Goal: Information Seeking & Learning: Check status

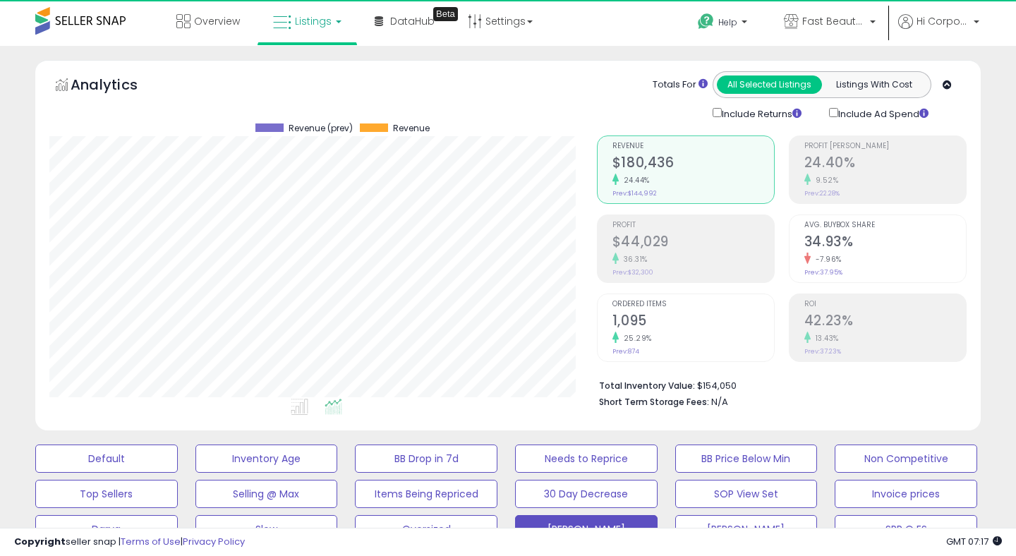
scroll to position [0, 971]
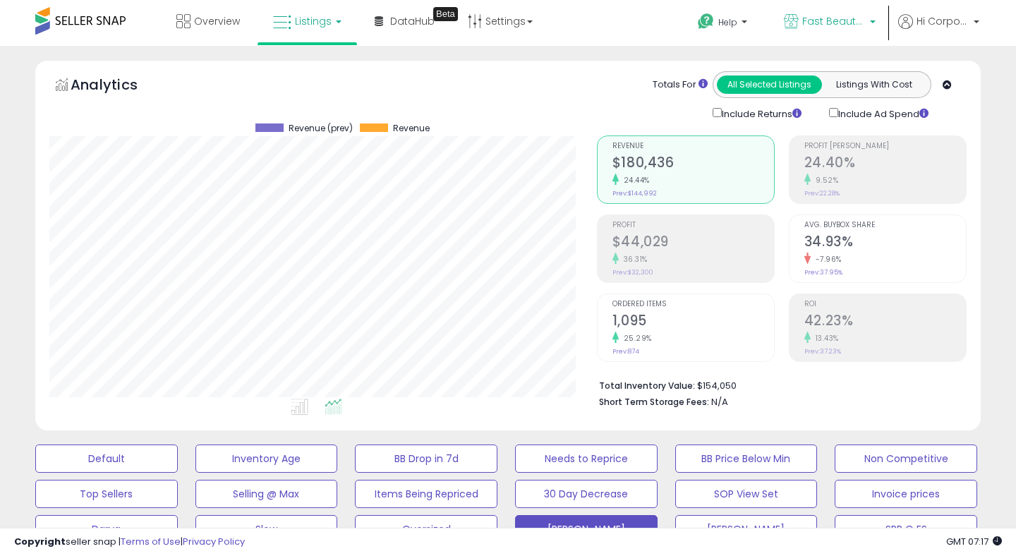
click at [816, 8] on link "Fast Beauty ([GEOGRAPHIC_DATA])" at bounding box center [829, 23] width 113 height 46
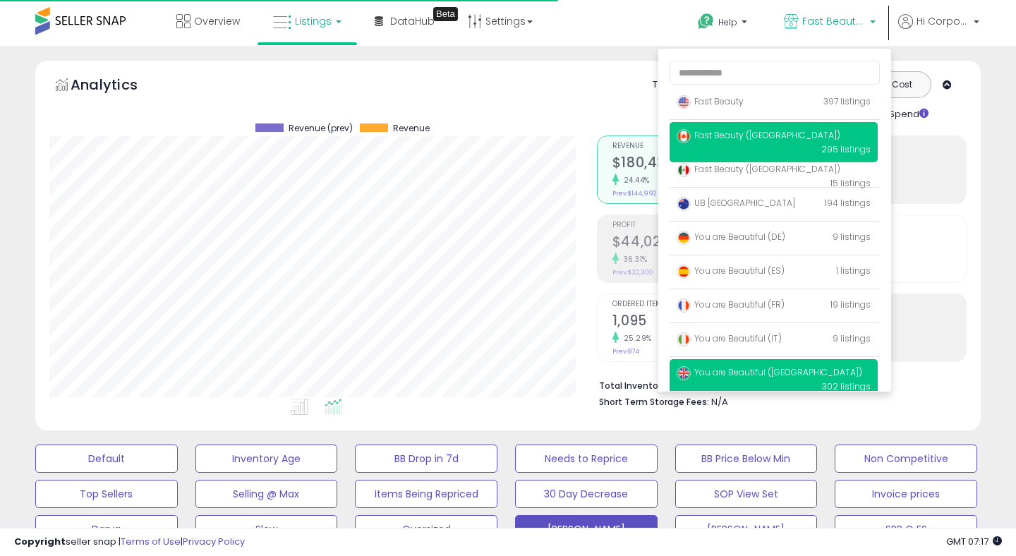
click at [783, 376] on span "You are Beautiful ([GEOGRAPHIC_DATA])" at bounding box center [769, 372] width 186 height 12
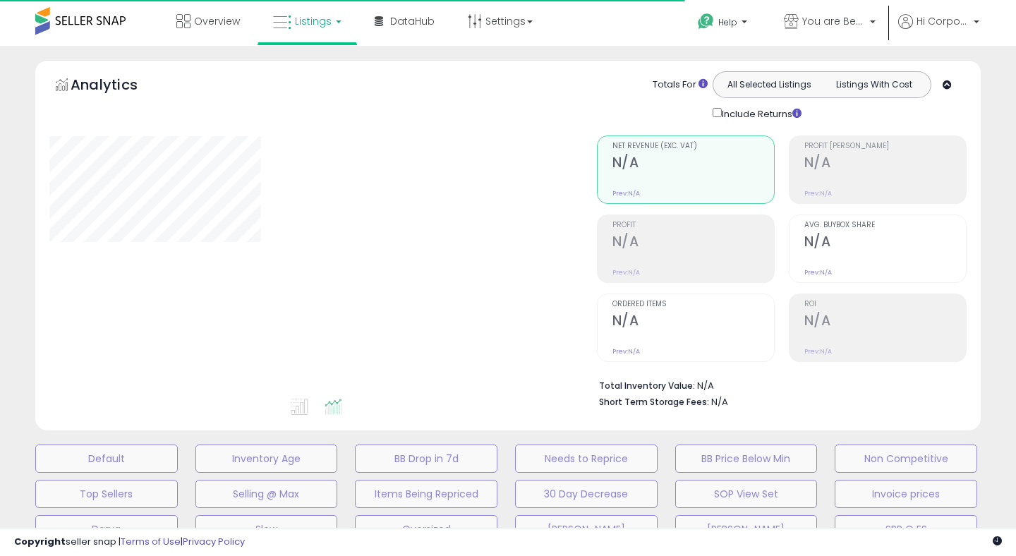
type input "**********"
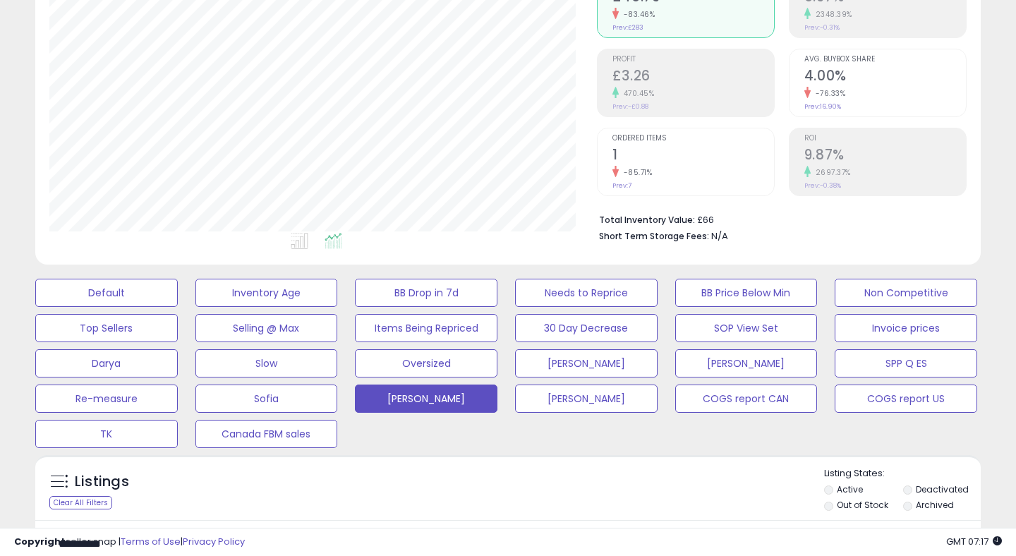
scroll to position [241, 0]
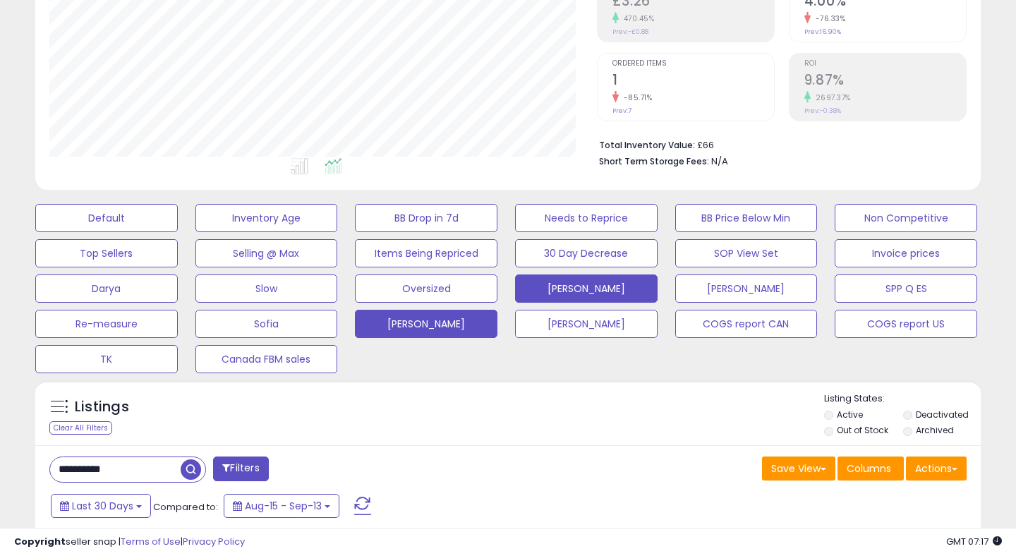
click at [573, 286] on button "[PERSON_NAME]" at bounding box center [586, 288] width 142 height 28
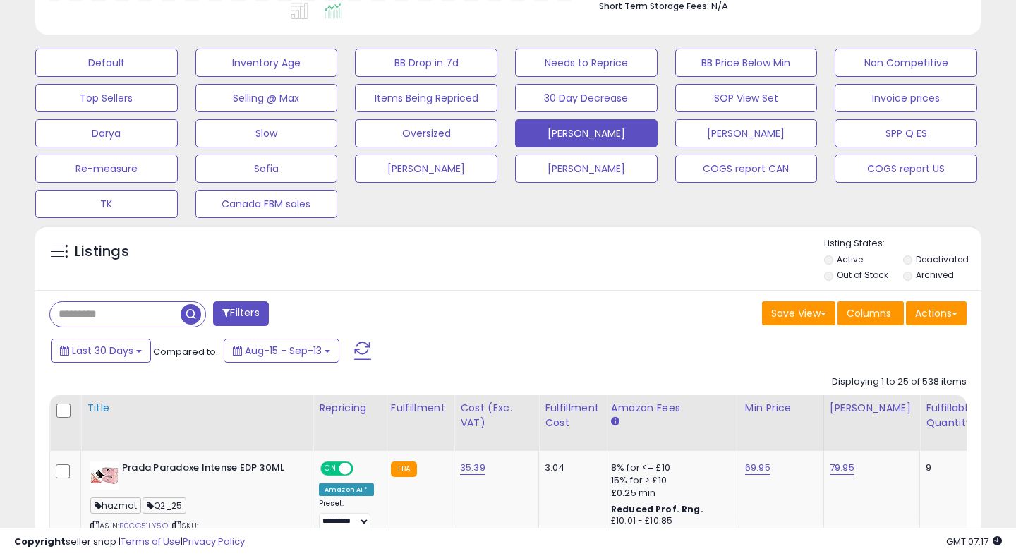
scroll to position [409, 0]
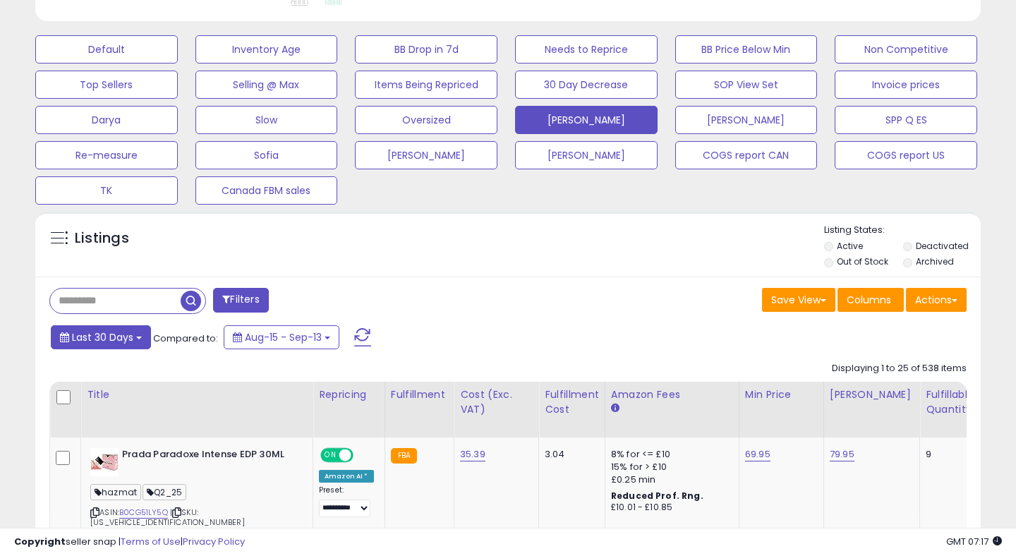
click at [131, 336] on span "Last 30 Days" at bounding box center [102, 337] width 61 height 14
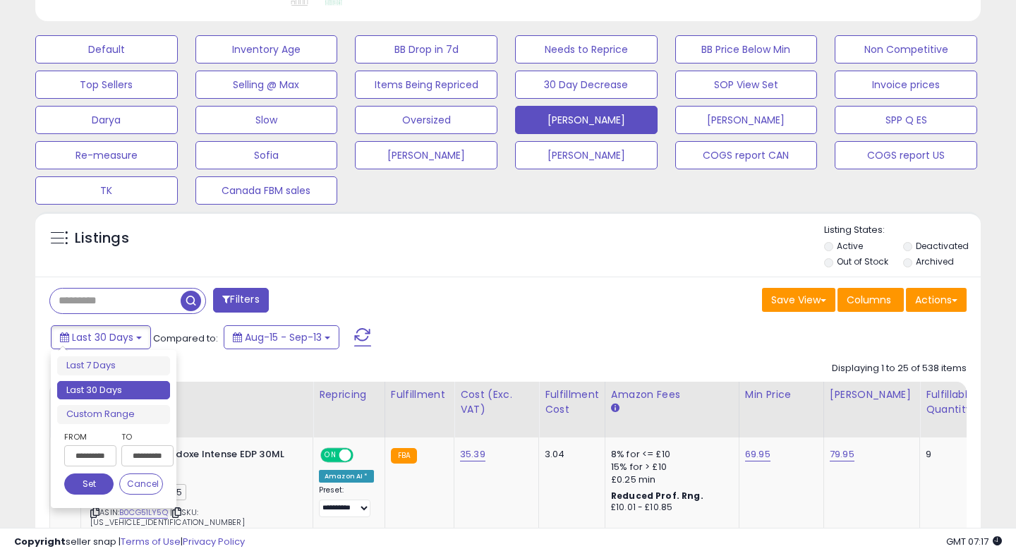
click at [98, 456] on input "**********" at bounding box center [90, 455] width 52 height 21
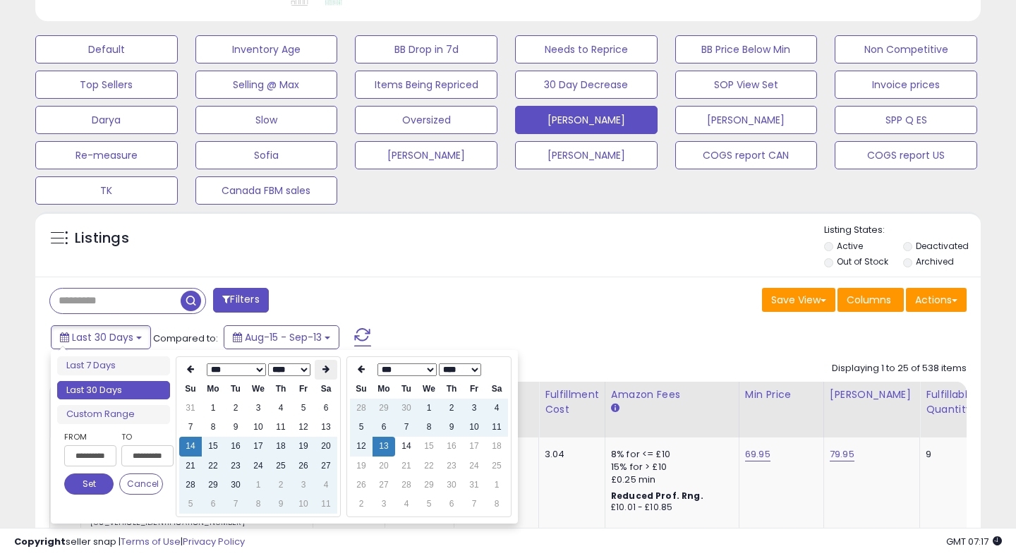
click at [328, 367] on icon at bounding box center [325, 369] width 7 height 8
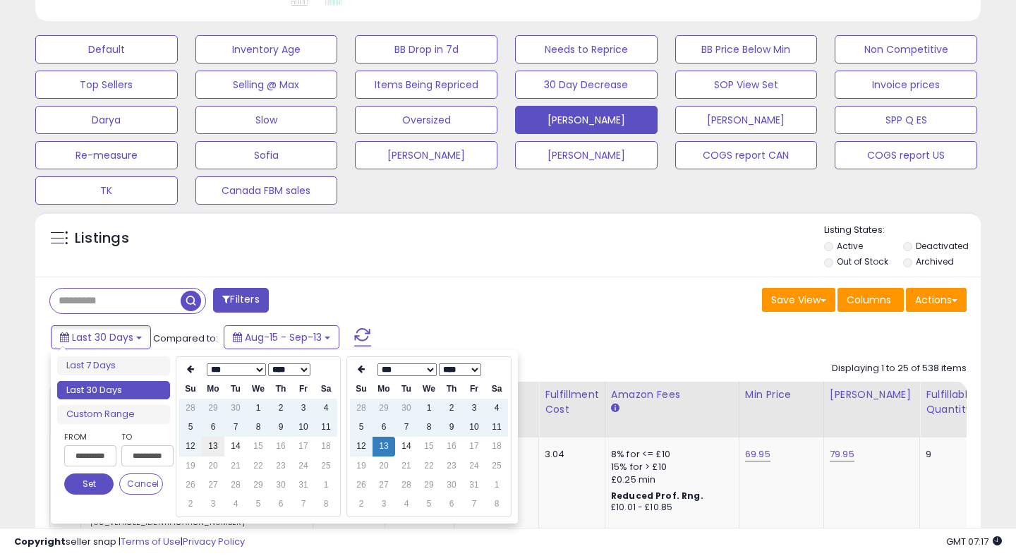
click at [214, 444] on td "13" at bounding box center [213, 446] width 23 height 19
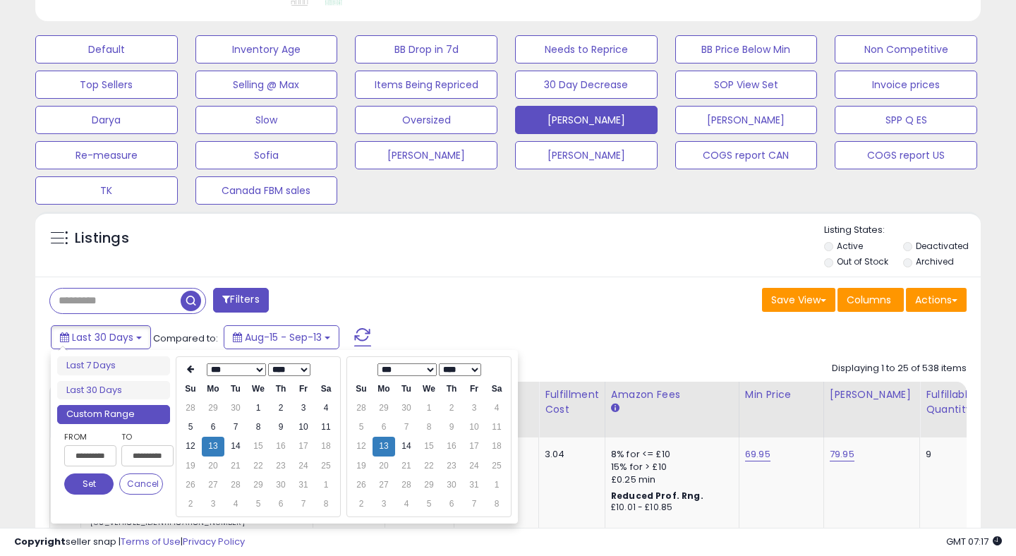
type input "**********"
click at [102, 485] on button "Set" at bounding box center [88, 483] width 49 height 21
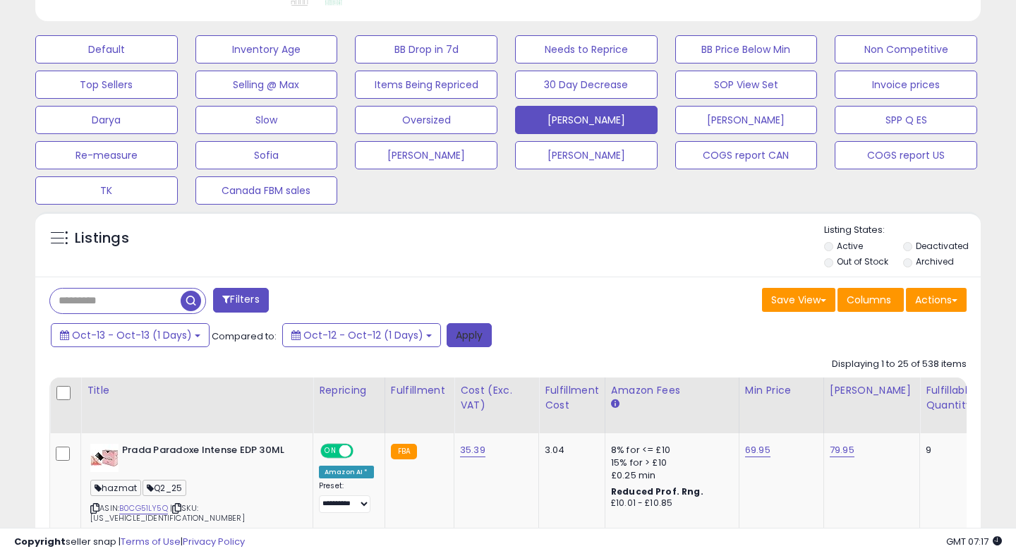
click at [461, 330] on button "Apply" at bounding box center [469, 335] width 45 height 24
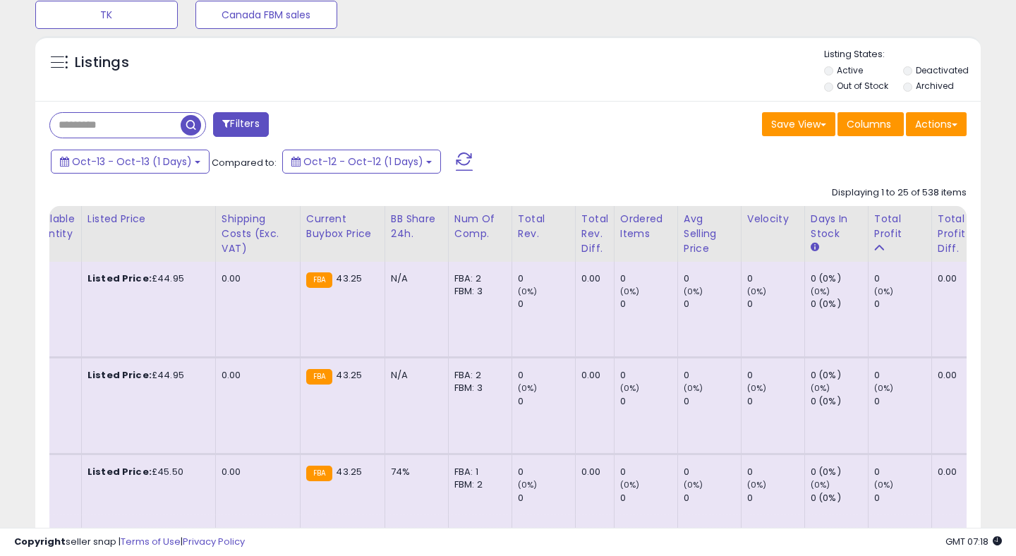
scroll to position [0, 960]
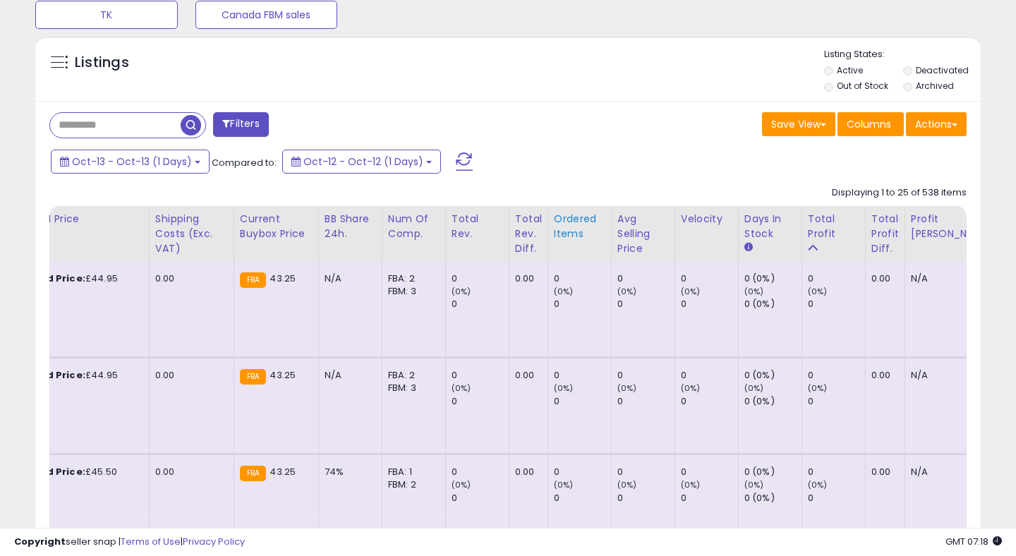
click at [563, 221] on div "Ordered Items" at bounding box center [579, 227] width 51 height 30
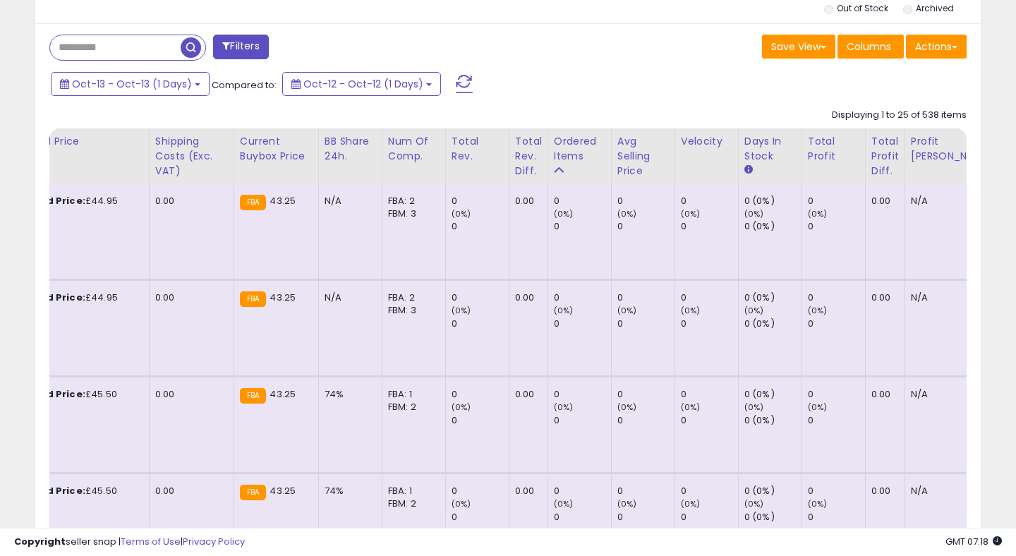
scroll to position [664, 0]
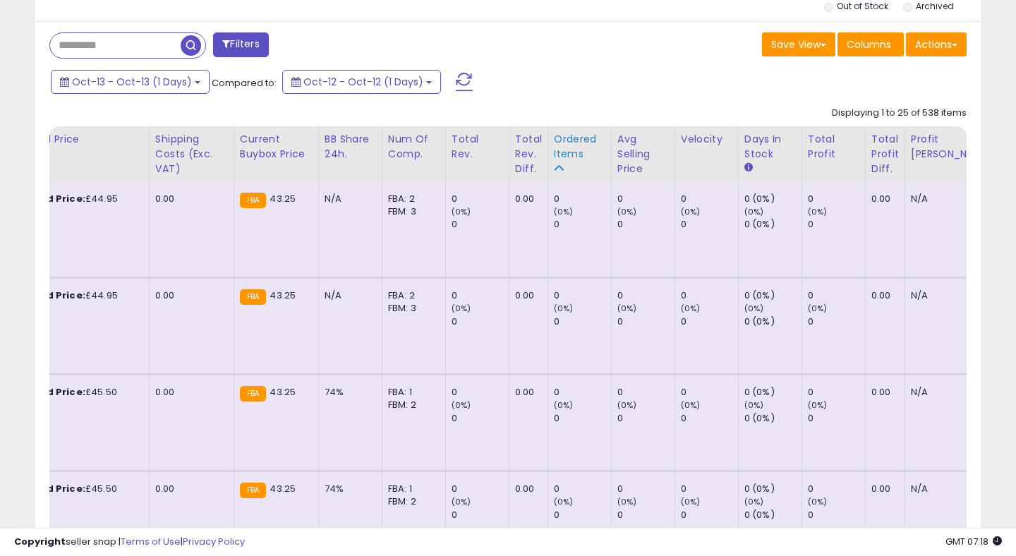
click at [554, 143] on div "Ordered Items" at bounding box center [579, 147] width 51 height 30
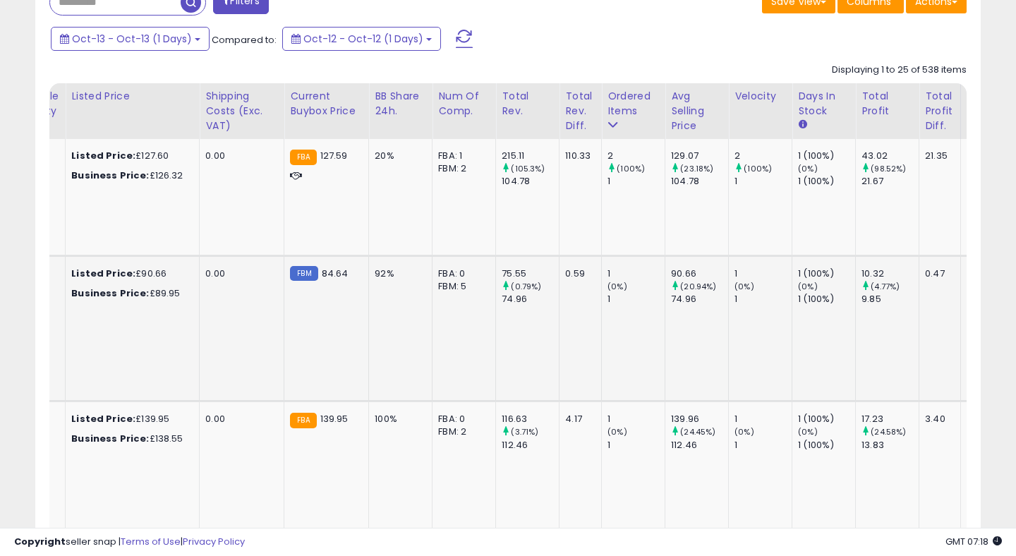
scroll to position [0, 0]
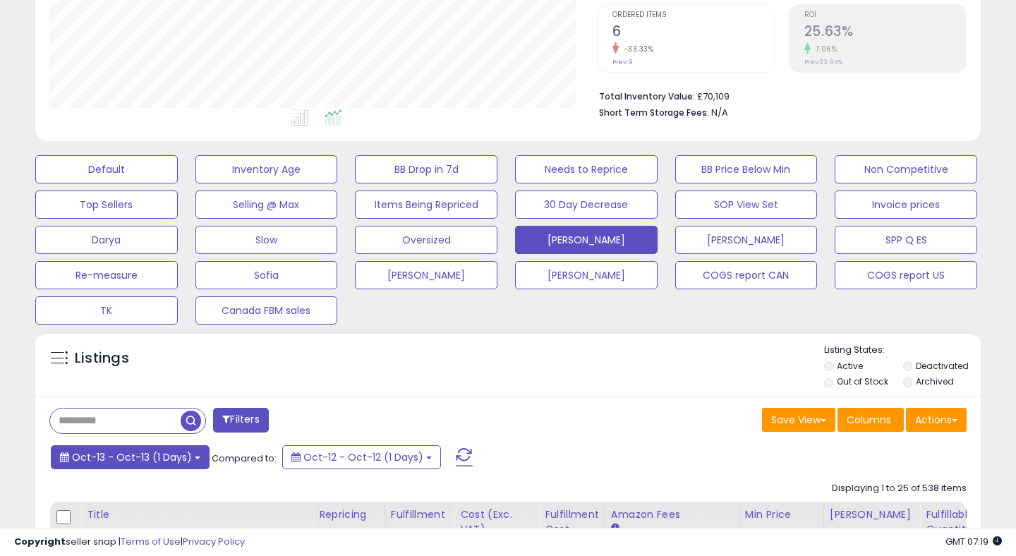
click at [157, 456] on span "Oct-13 - Oct-13 (1 Days)" at bounding box center [132, 457] width 120 height 14
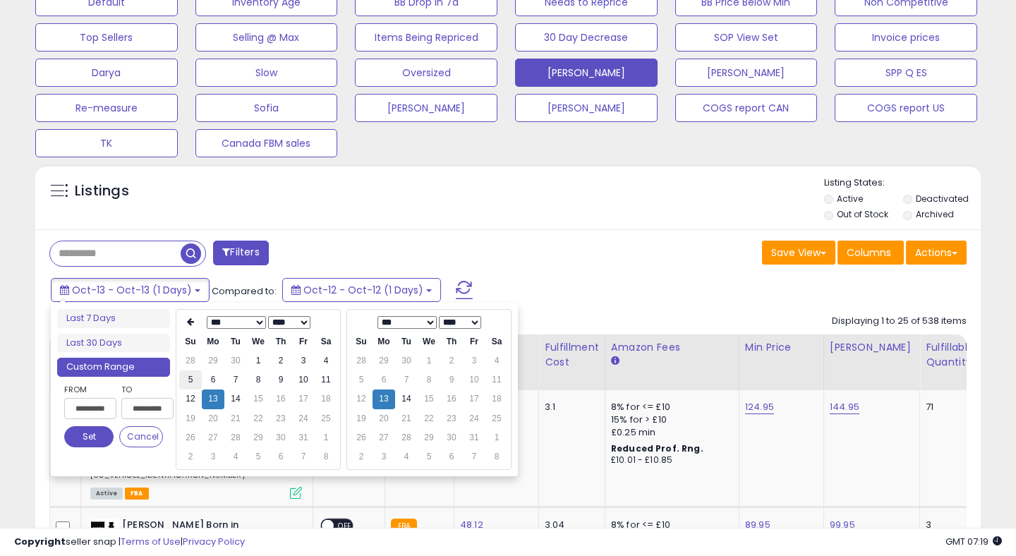
click at [191, 380] on td "5" at bounding box center [190, 379] width 23 height 19
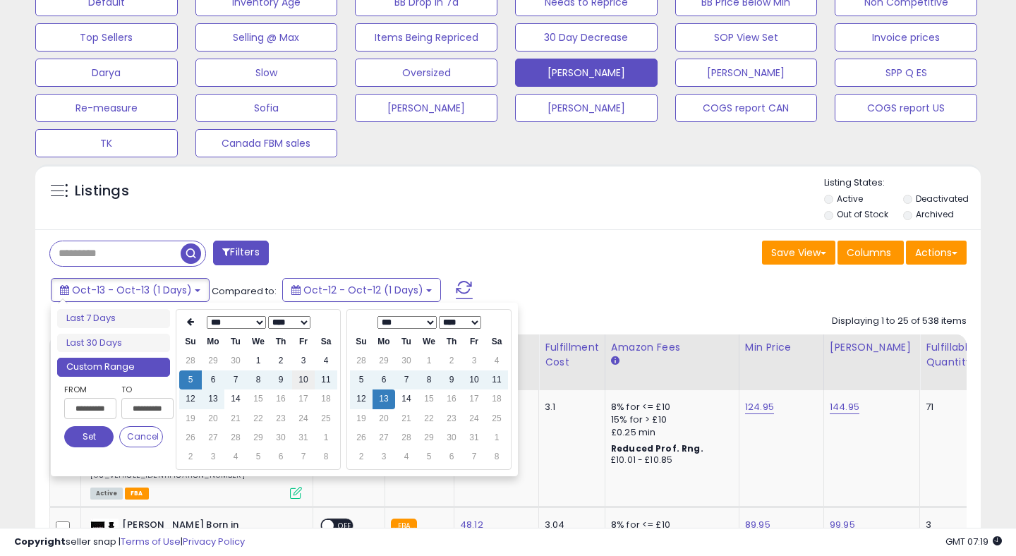
click at [301, 377] on td "10" at bounding box center [303, 379] width 23 height 19
type input "**********"
click at [92, 436] on button "Set" at bounding box center [88, 436] width 49 height 21
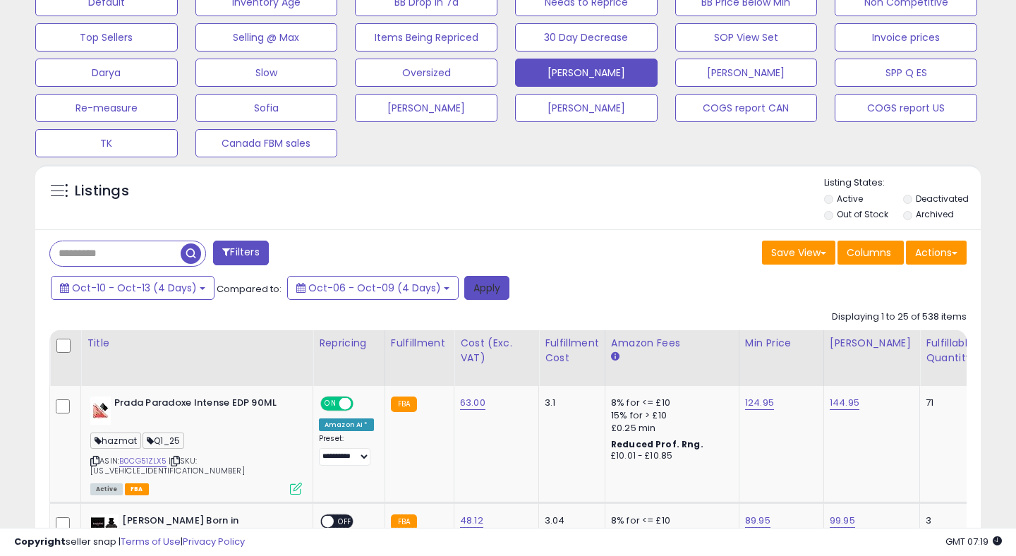
click at [471, 293] on button "Apply" at bounding box center [486, 288] width 45 height 24
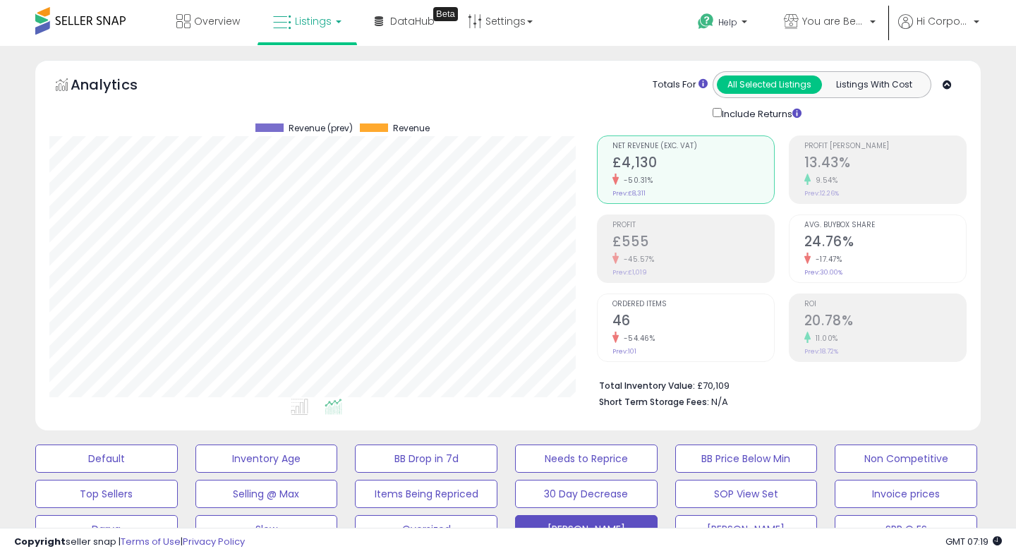
click at [858, 236] on h2 "24.76%" at bounding box center [885, 242] width 162 height 19
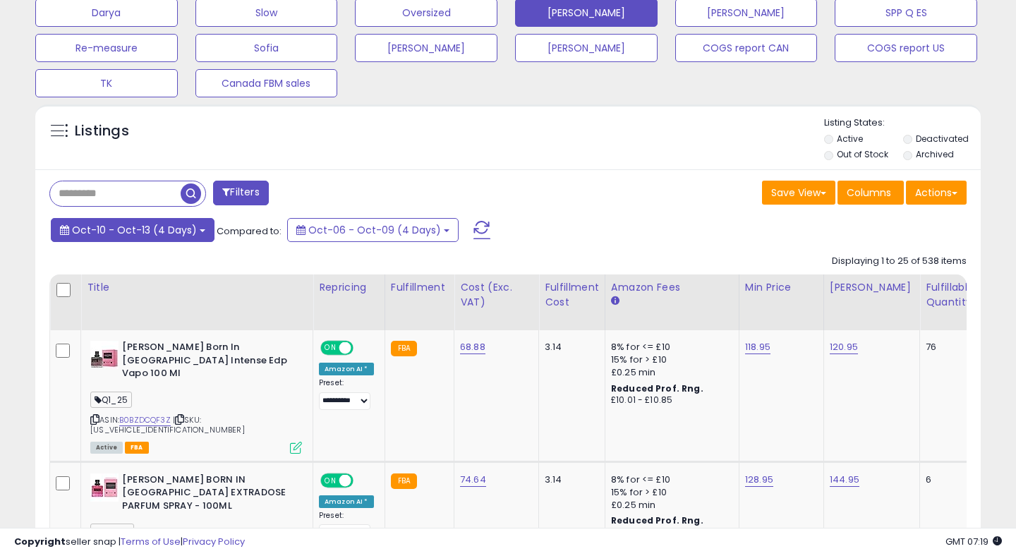
click at [180, 220] on button "Oct-10 - Oct-13 (4 Days)" at bounding box center [133, 230] width 164 height 24
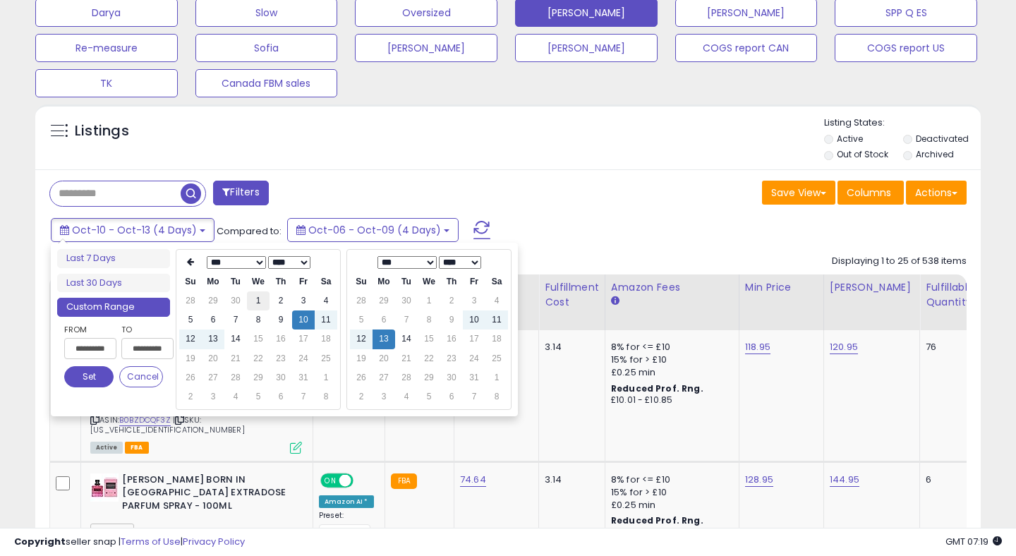
click at [257, 302] on td "1" at bounding box center [258, 300] width 23 height 19
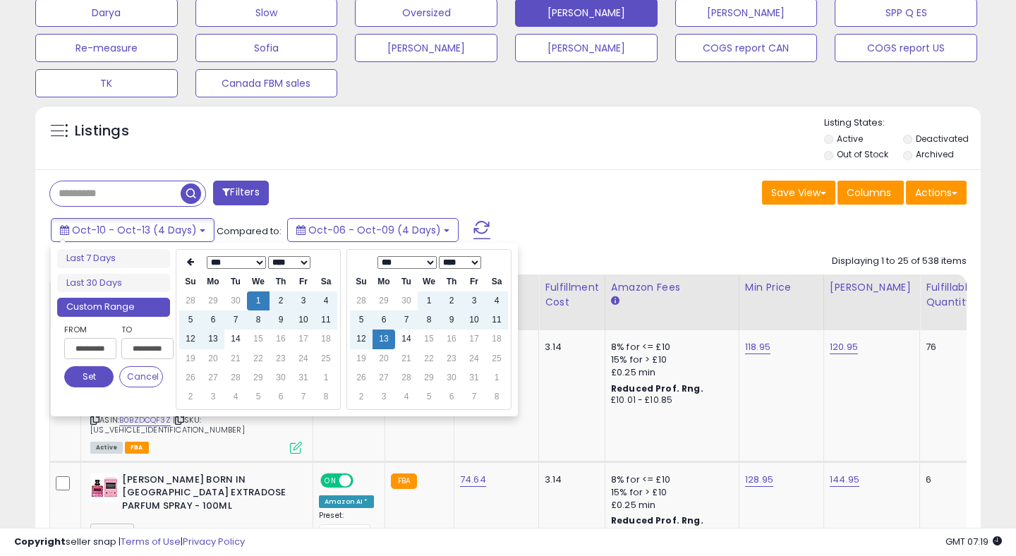
type input "**********"
click at [99, 368] on button "Set" at bounding box center [88, 376] width 49 height 21
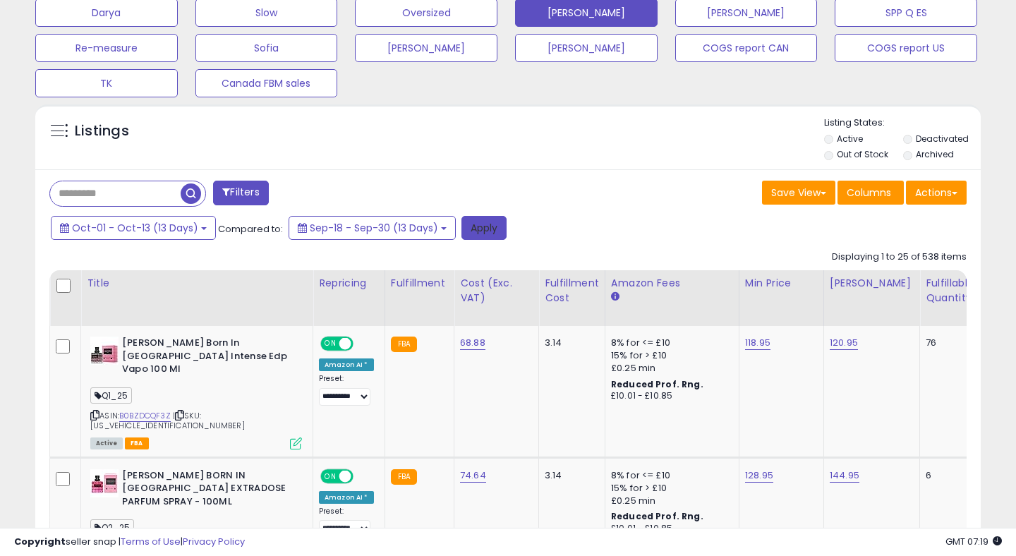
click at [494, 228] on button "Apply" at bounding box center [483, 228] width 45 height 24
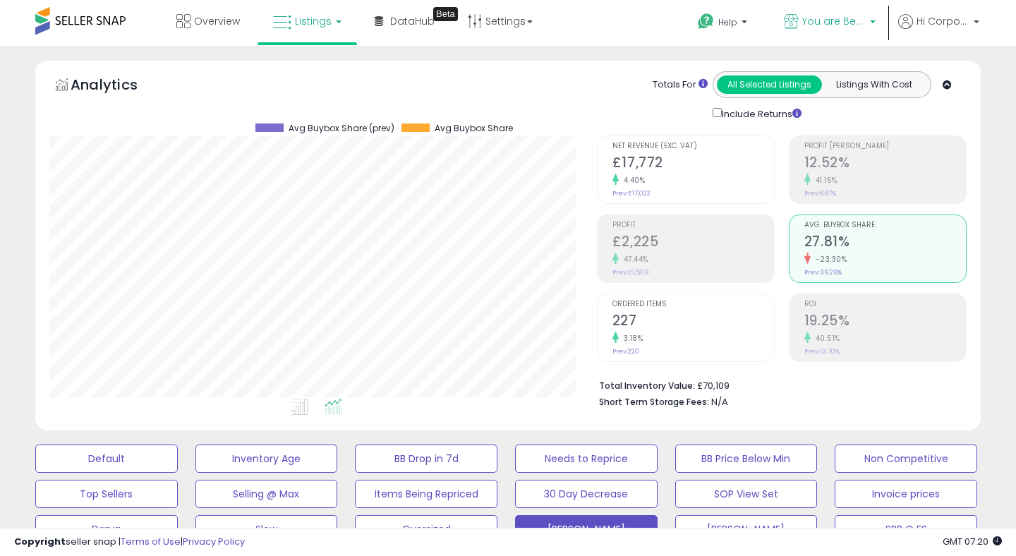
click at [804, 20] on span "You are Beautiful ([GEOGRAPHIC_DATA])" at bounding box center [833, 21] width 63 height 14
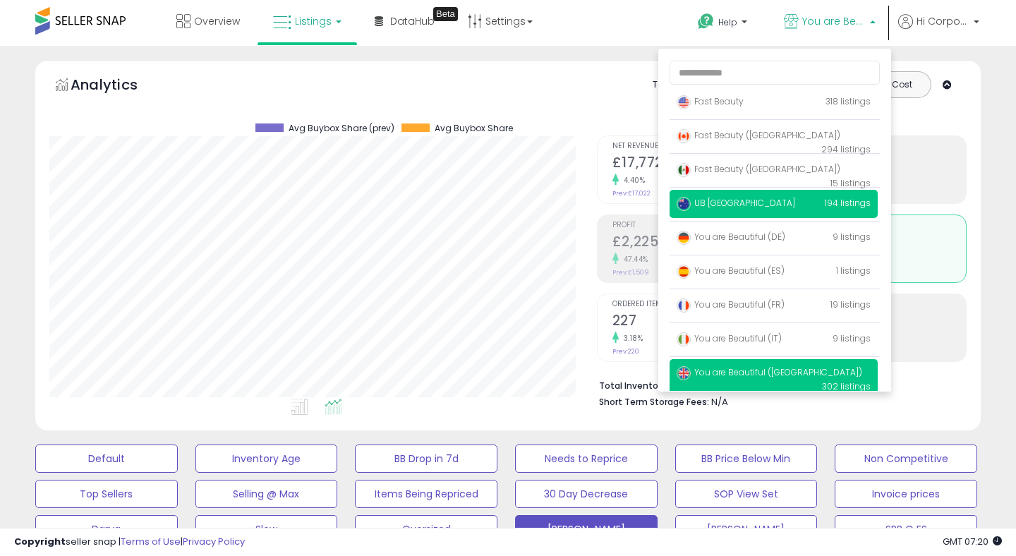
click at [710, 207] on span "UB [GEOGRAPHIC_DATA]" at bounding box center [735, 203] width 119 height 12
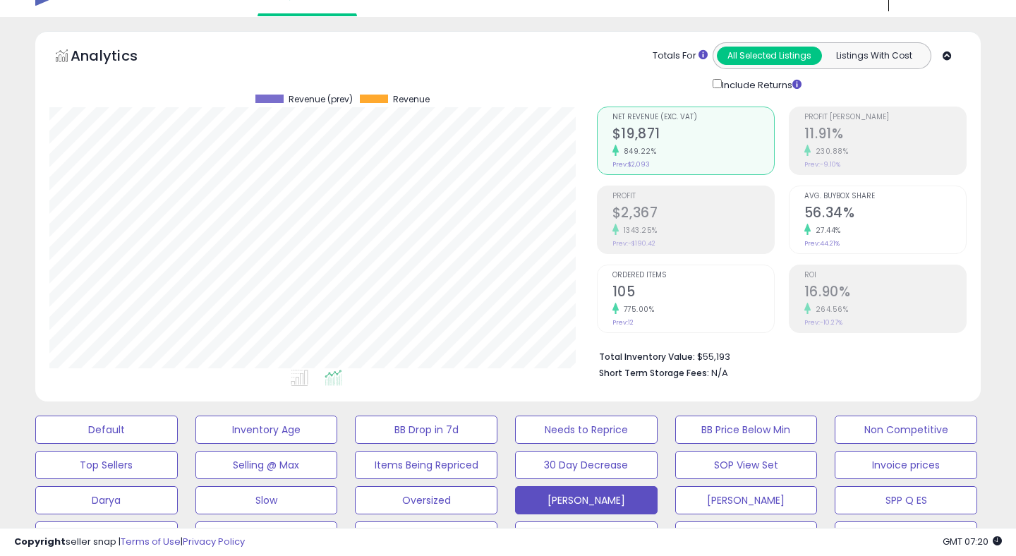
scroll to position [34, 0]
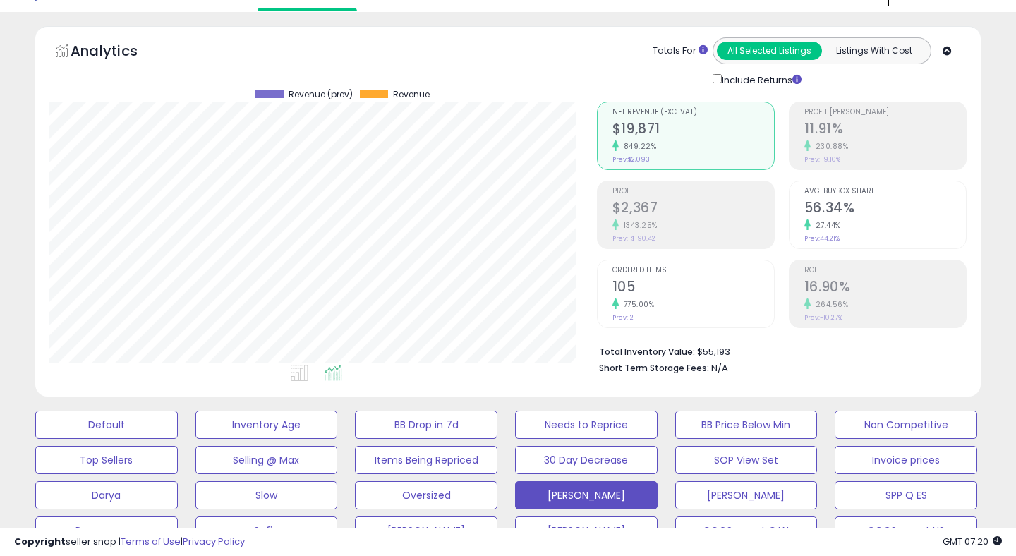
click at [615, 270] on span "Ordered Items" at bounding box center [693, 271] width 162 height 8
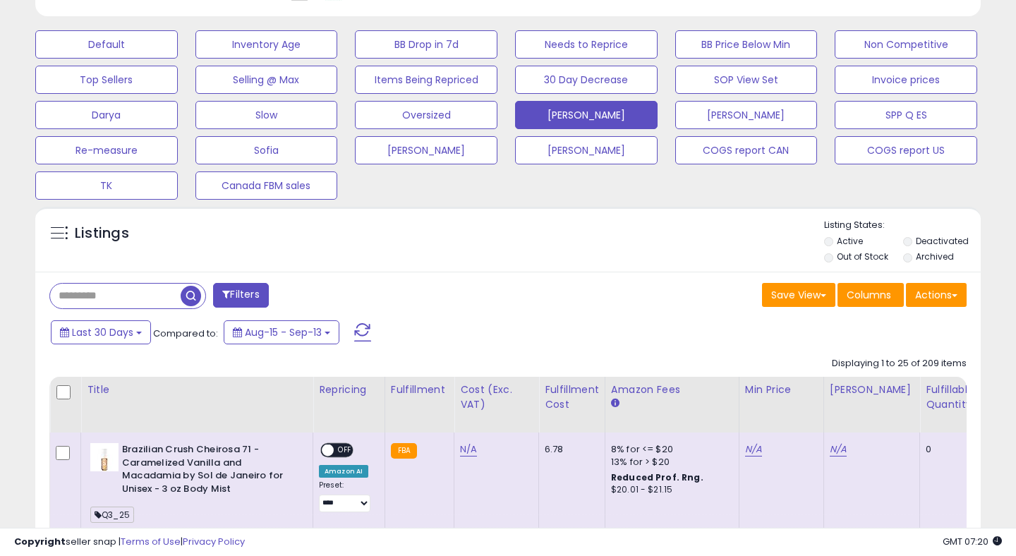
scroll to position [429, 0]
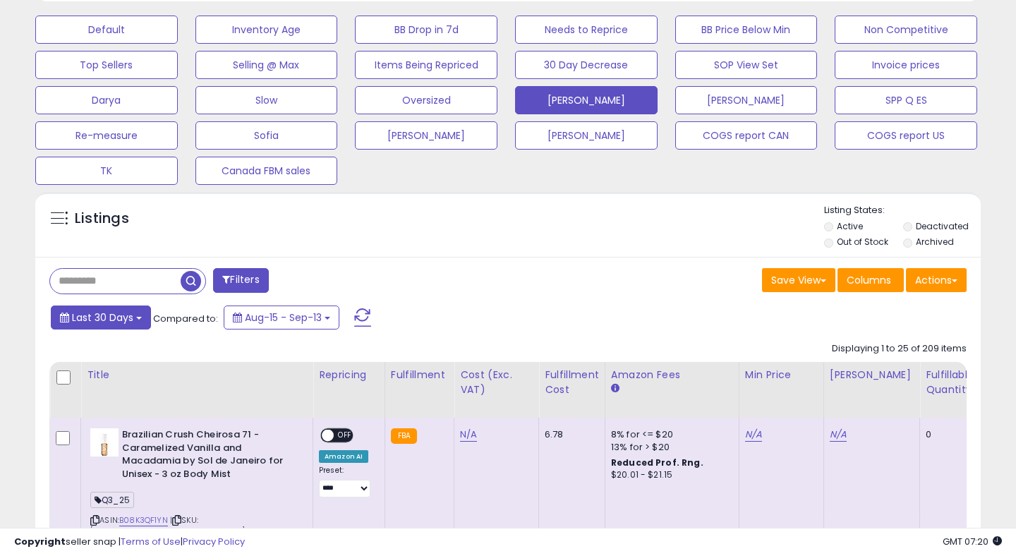
click at [138, 312] on button "Last 30 Days" at bounding box center [101, 317] width 100 height 24
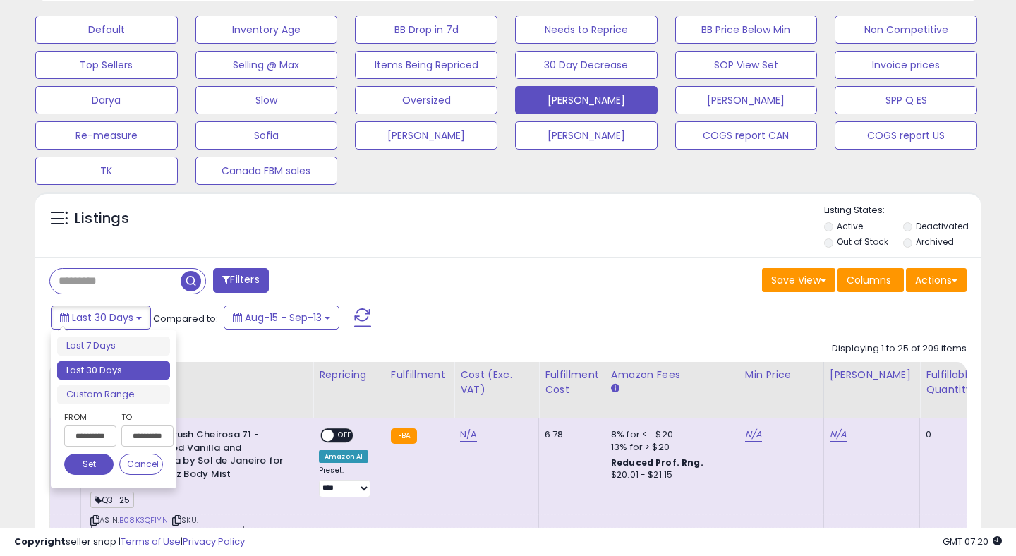
click at [78, 442] on input "**********" at bounding box center [90, 435] width 52 height 21
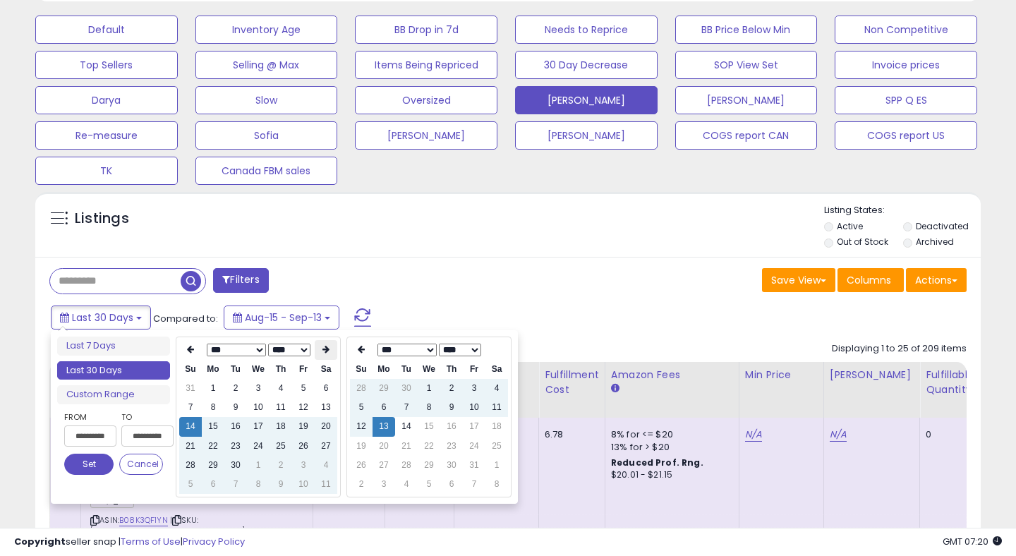
click at [320, 344] on th at bounding box center [326, 350] width 23 height 20
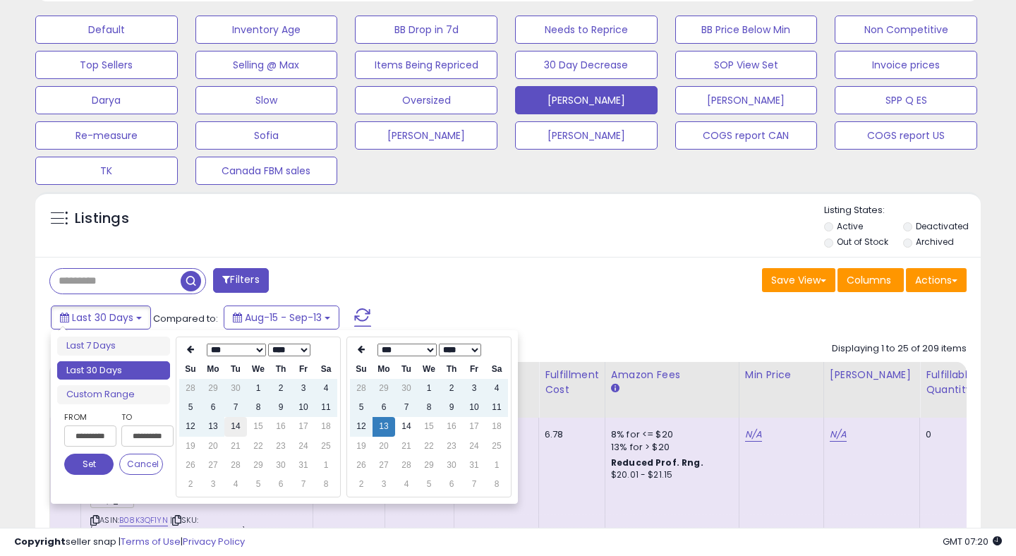
type input "**********"
click at [232, 432] on td "14" at bounding box center [235, 426] width 23 height 19
type input "**********"
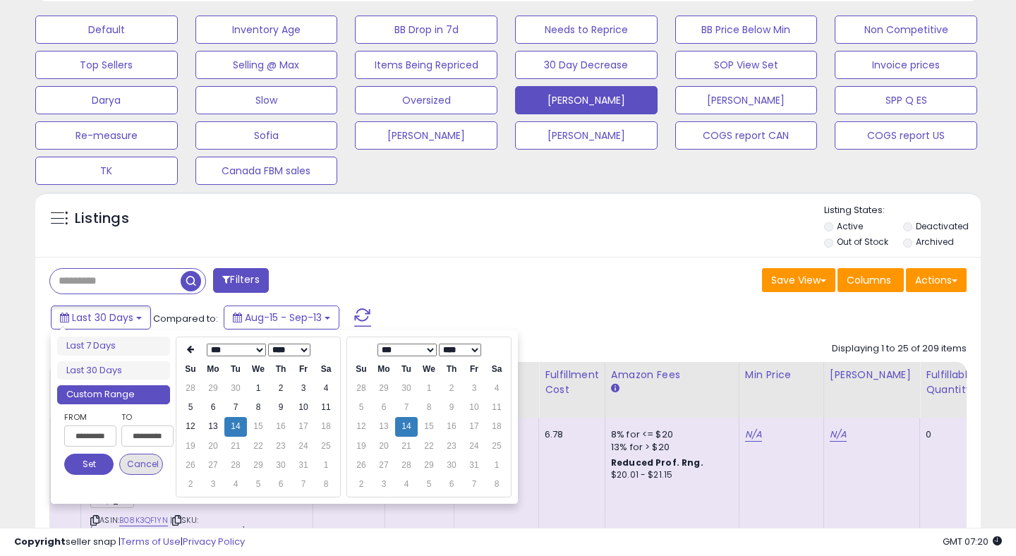
type input "**********"
click at [83, 465] on button "Set" at bounding box center [88, 464] width 49 height 21
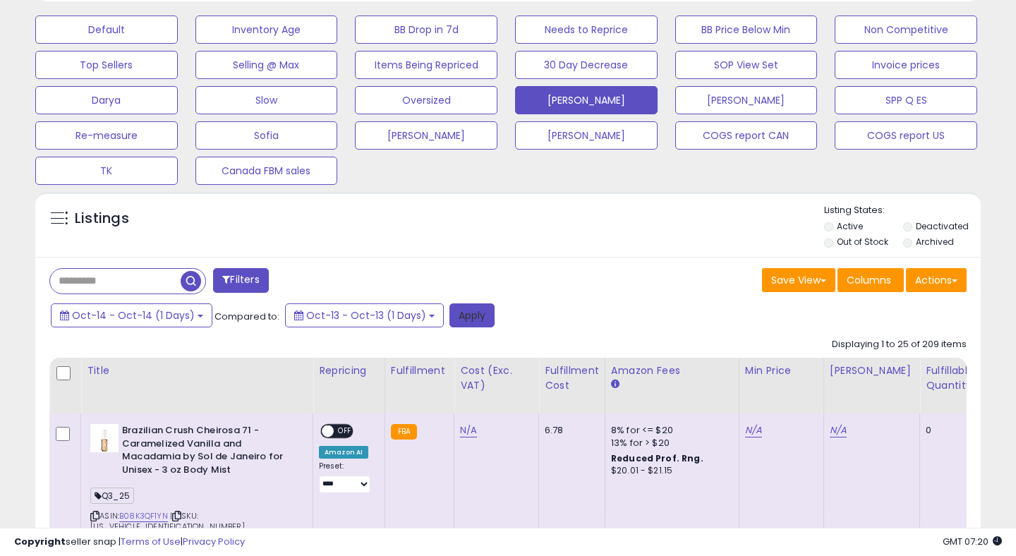
click at [454, 312] on button "Apply" at bounding box center [471, 315] width 45 height 24
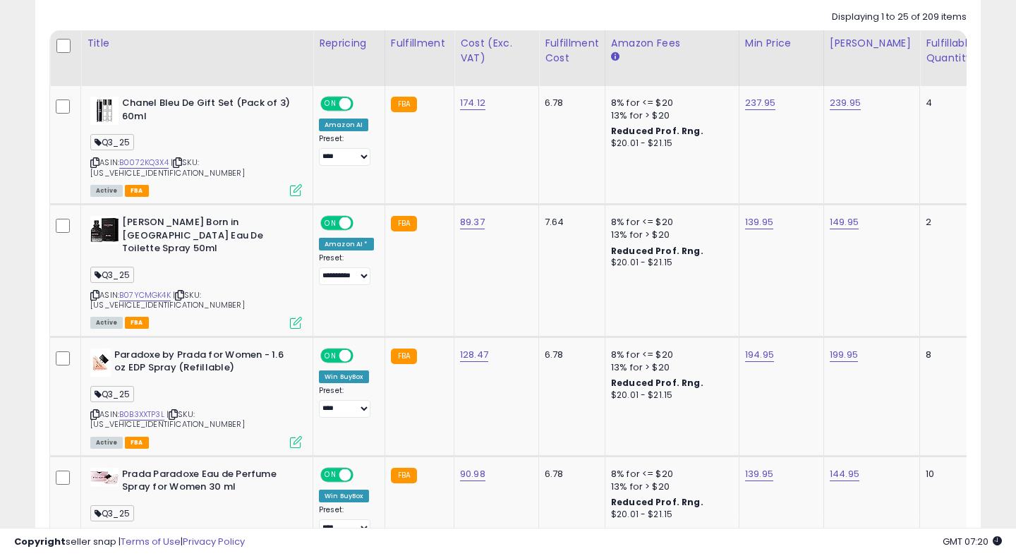
scroll to position [0, 0]
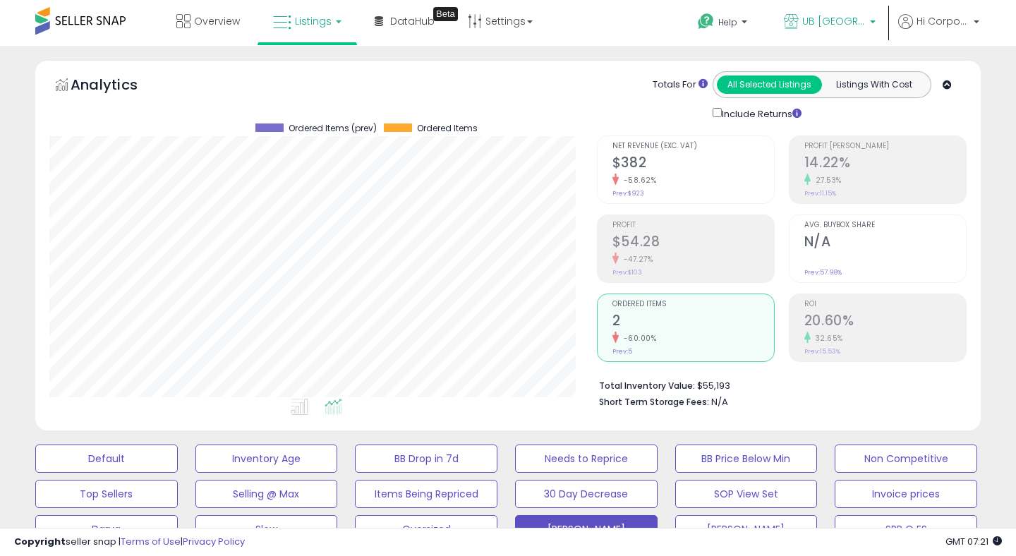
click at [812, 22] on span "UB [GEOGRAPHIC_DATA]" at bounding box center [833, 21] width 63 height 14
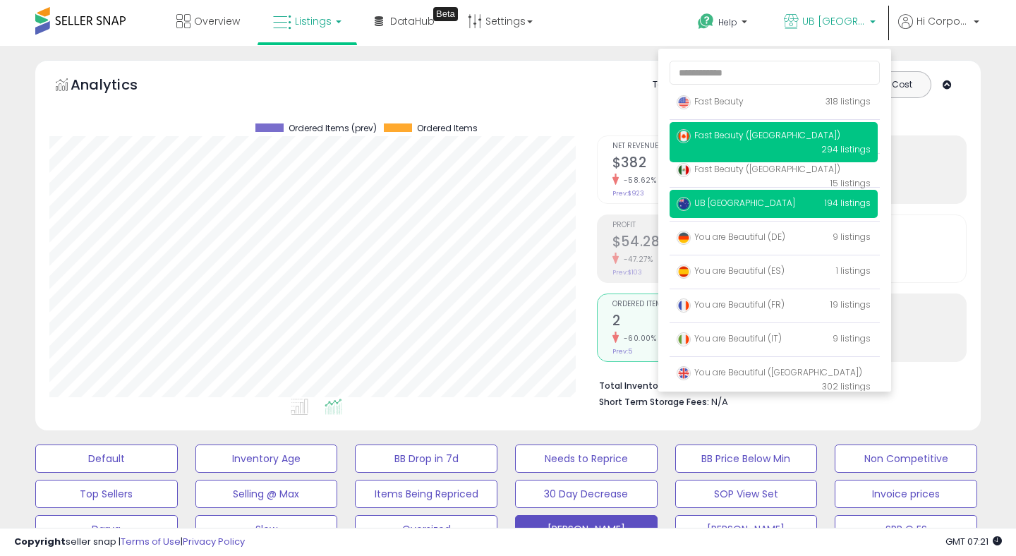
click at [723, 136] on span "Fast Beauty ([GEOGRAPHIC_DATA])" at bounding box center [758, 135] width 164 height 12
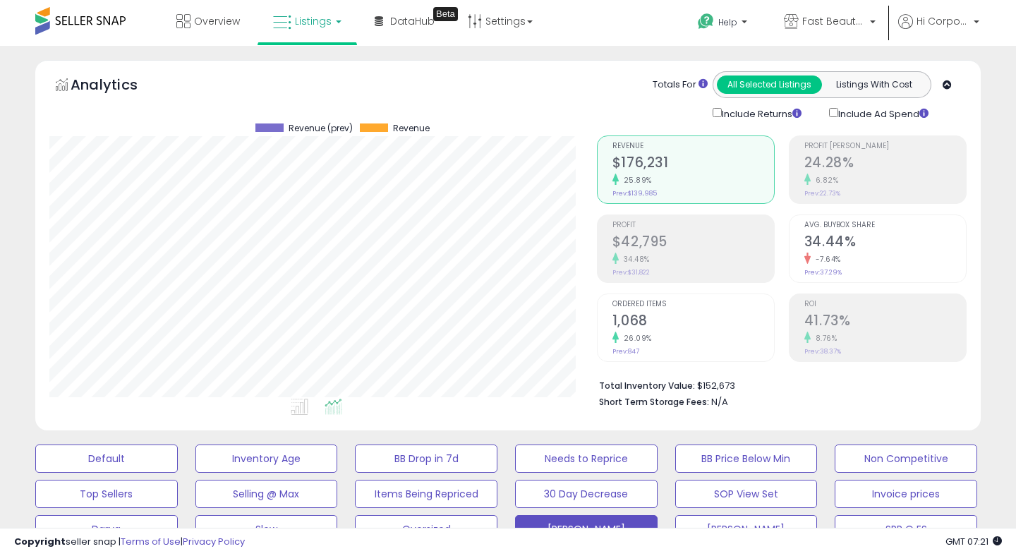
scroll to position [289, 547]
click at [664, 239] on h2 "$42,795" at bounding box center [693, 242] width 162 height 19
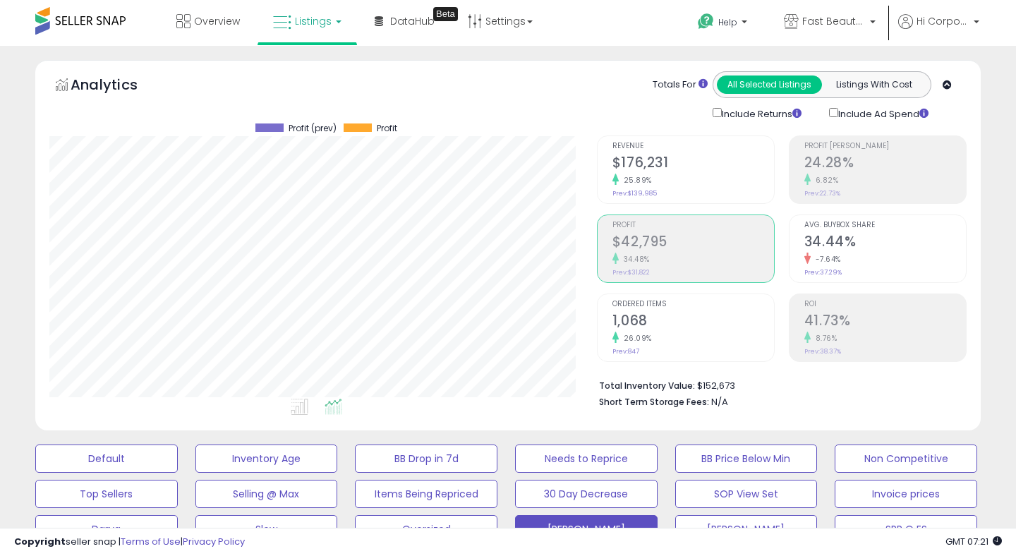
click at [683, 145] on span "Revenue" at bounding box center [693, 146] width 162 height 8
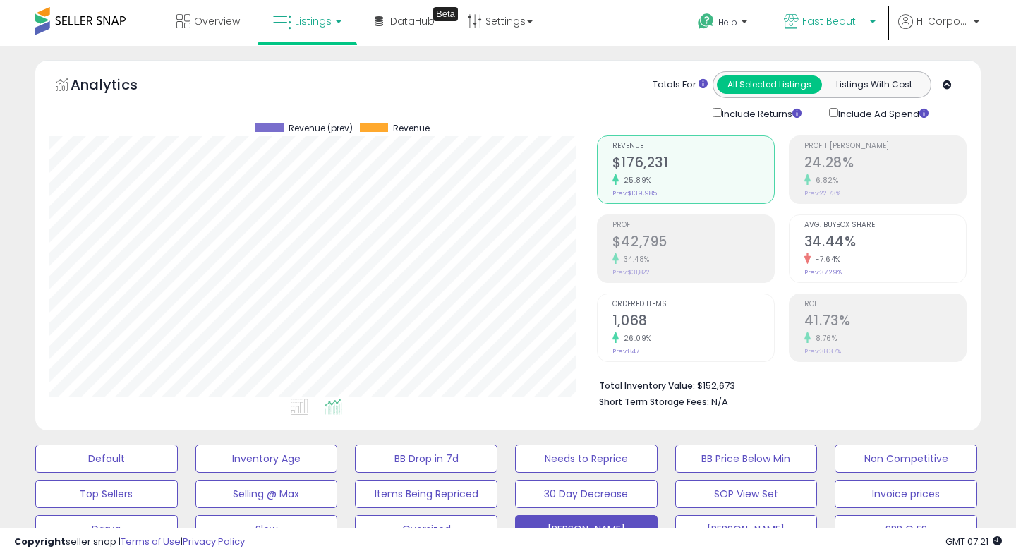
click at [825, 24] on span "Fast Beauty ([GEOGRAPHIC_DATA])" at bounding box center [833, 21] width 63 height 14
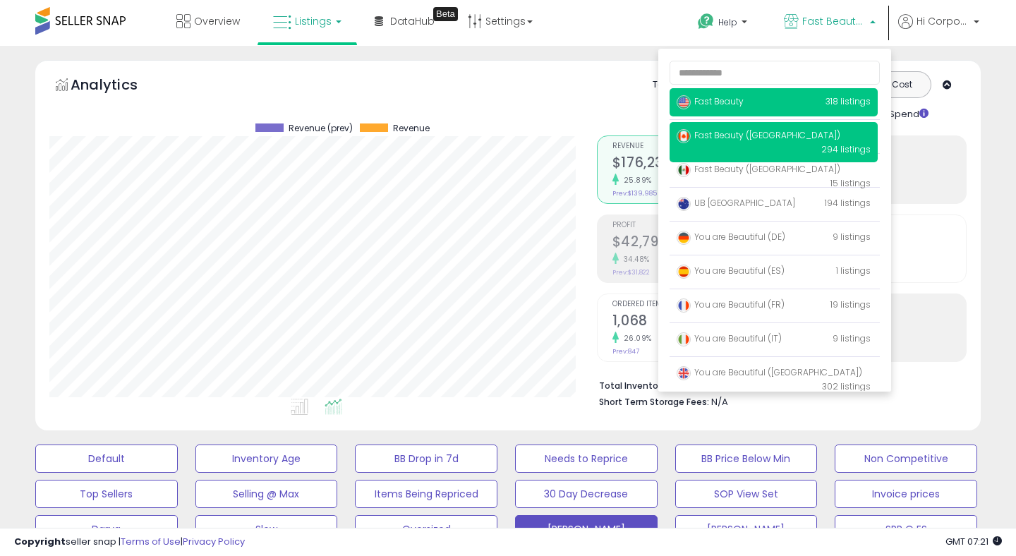
click at [728, 98] on span "Fast Beauty" at bounding box center [709, 101] width 67 height 12
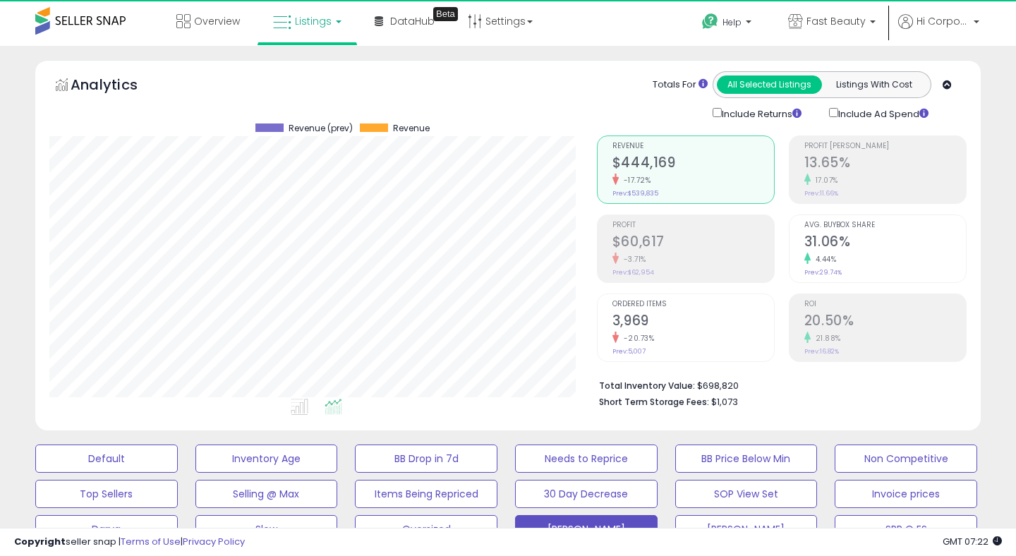
scroll to position [289, 547]
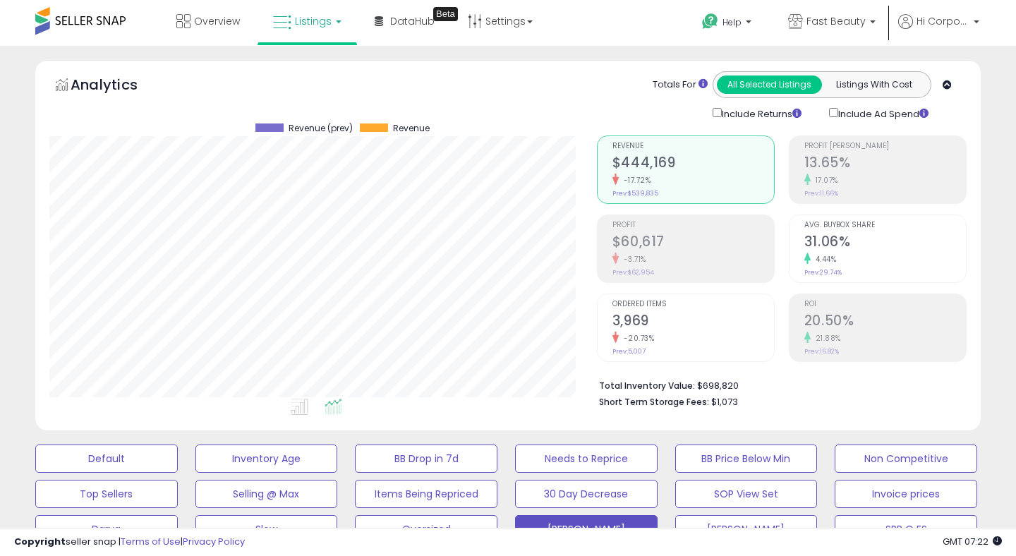
click at [629, 249] on h2 "$60,617" at bounding box center [693, 242] width 162 height 19
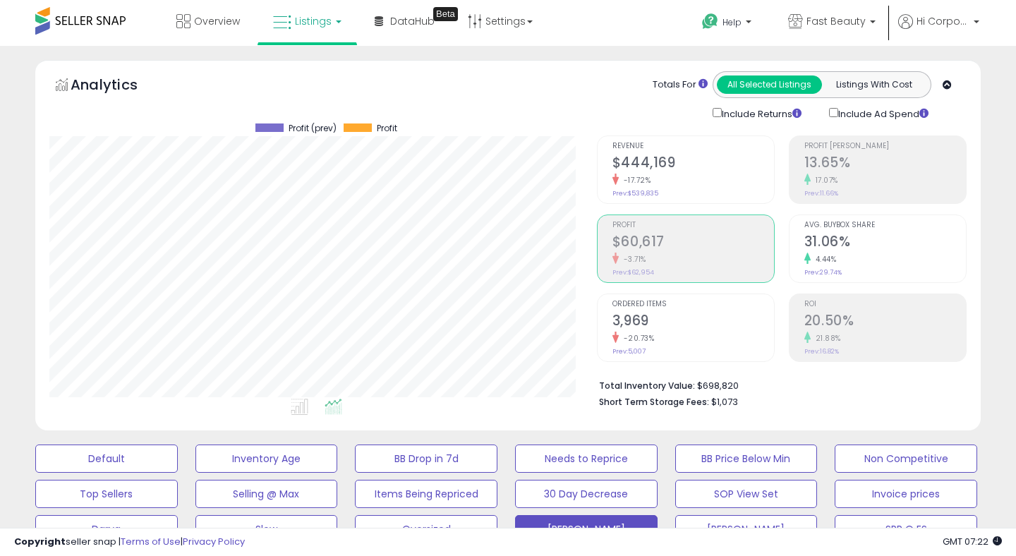
click at [655, 178] on div "-17.72%" at bounding box center [693, 180] width 162 height 13
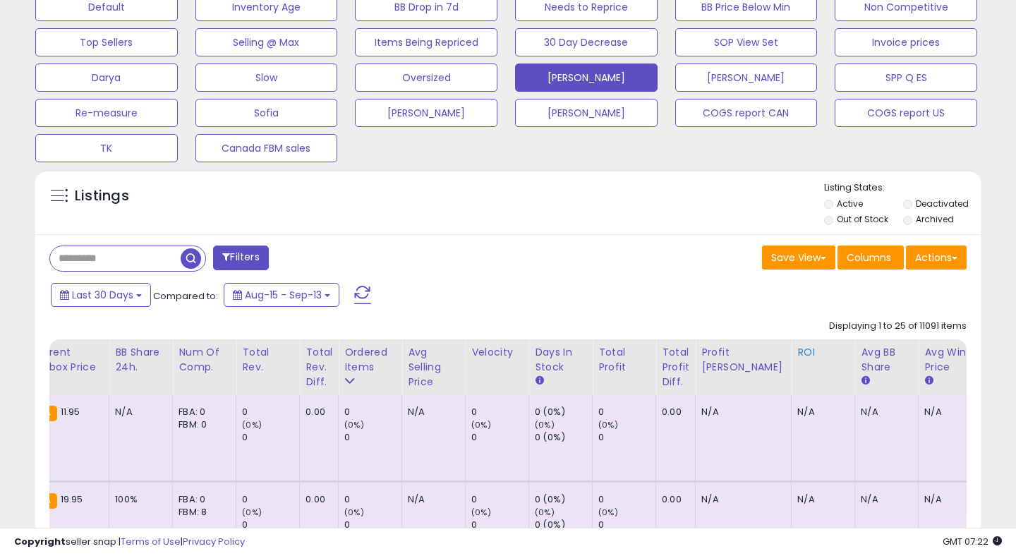
scroll to position [0, 1056]
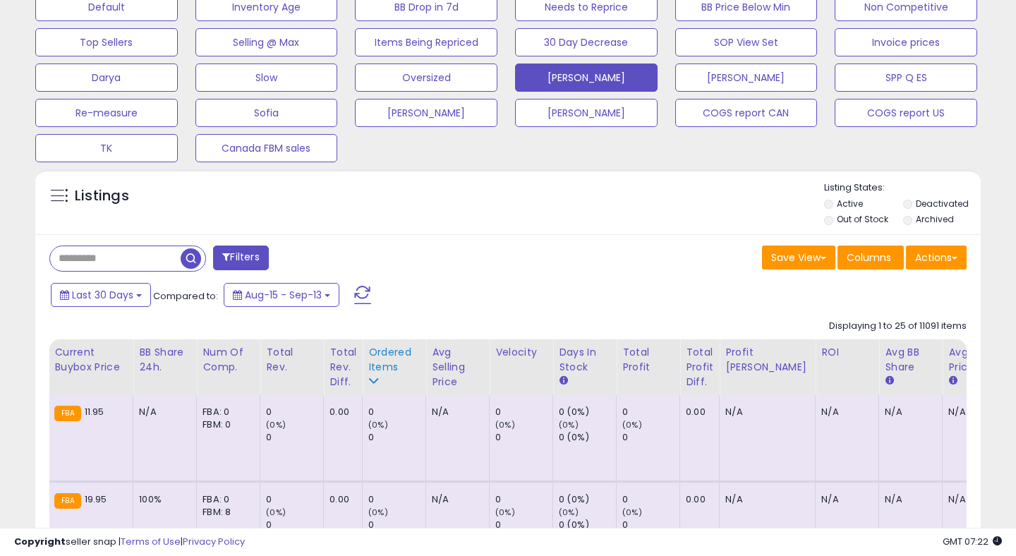
click at [370, 362] on div "Ordered Items" at bounding box center [393, 360] width 51 height 30
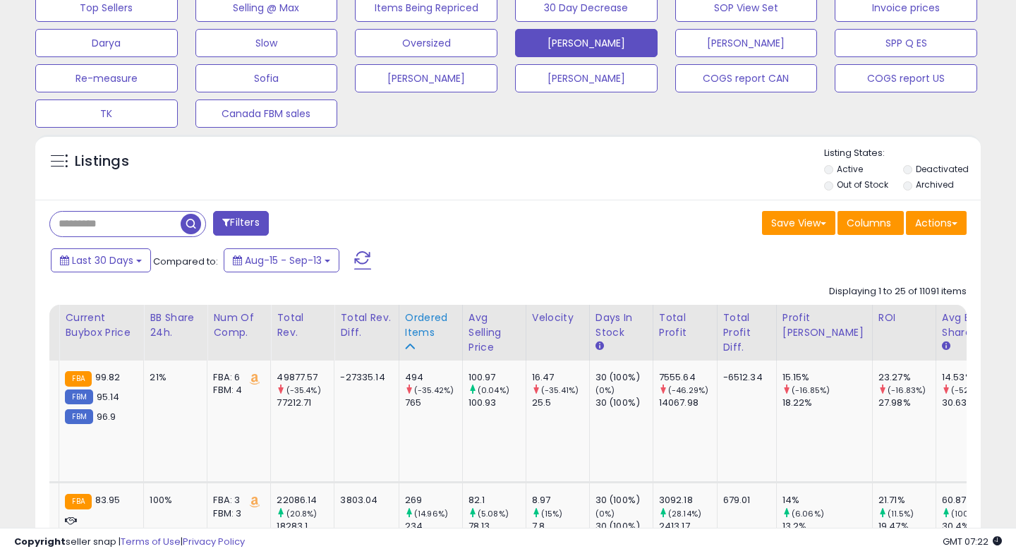
scroll to position [488, 0]
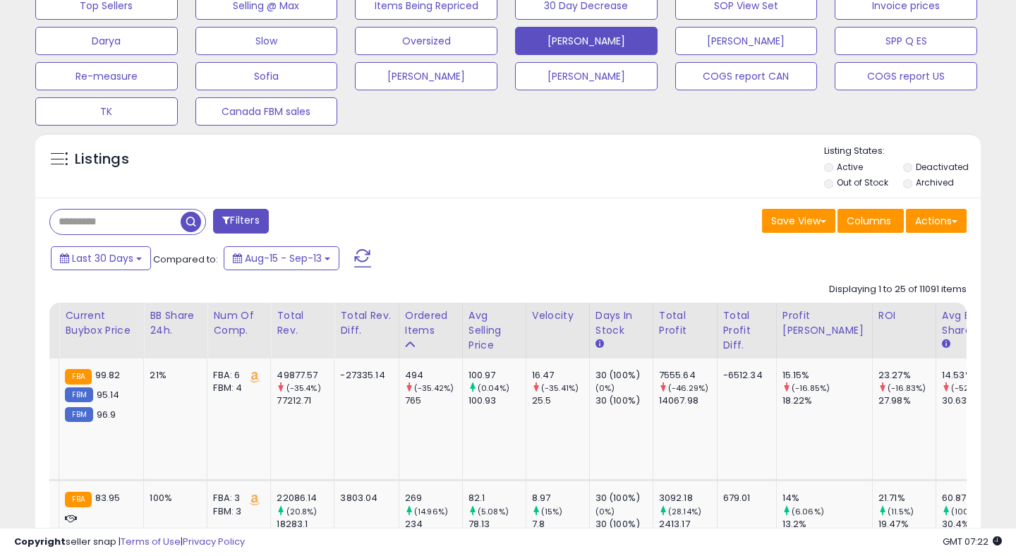
click at [363, 253] on span at bounding box center [362, 258] width 17 height 18
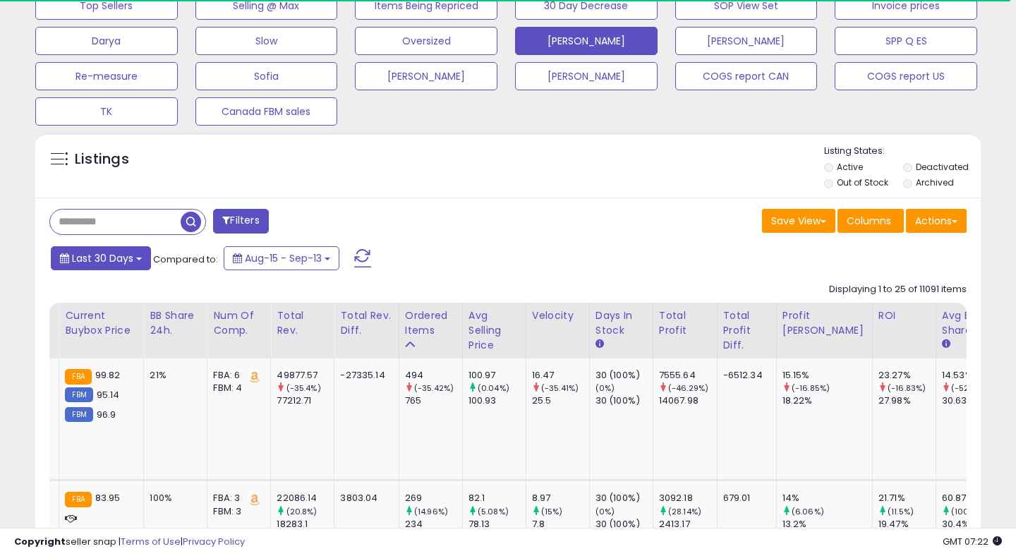
click at [99, 265] on button "Last 30 Days" at bounding box center [101, 258] width 100 height 24
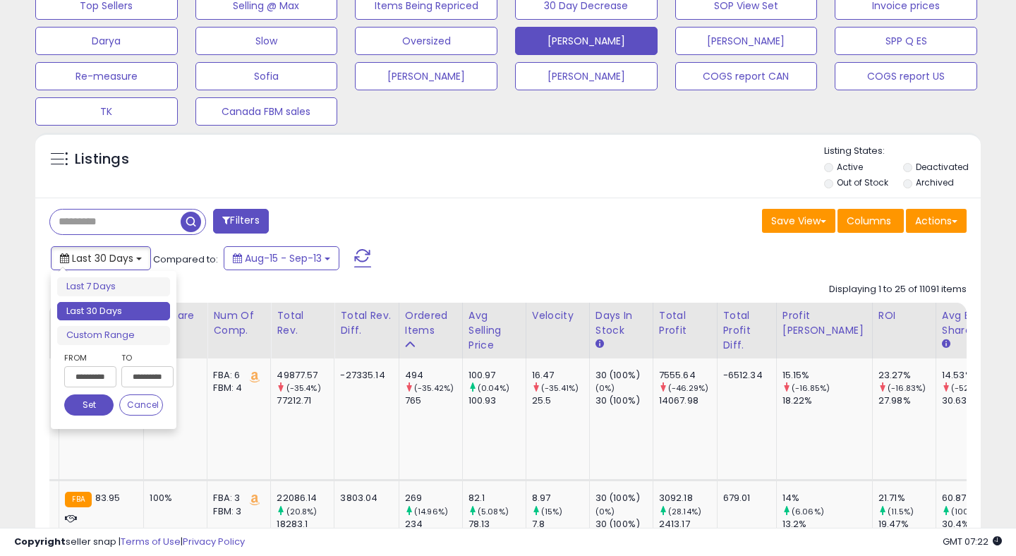
scroll to position [0, 0]
click at [97, 371] on input "**********" at bounding box center [90, 376] width 52 height 21
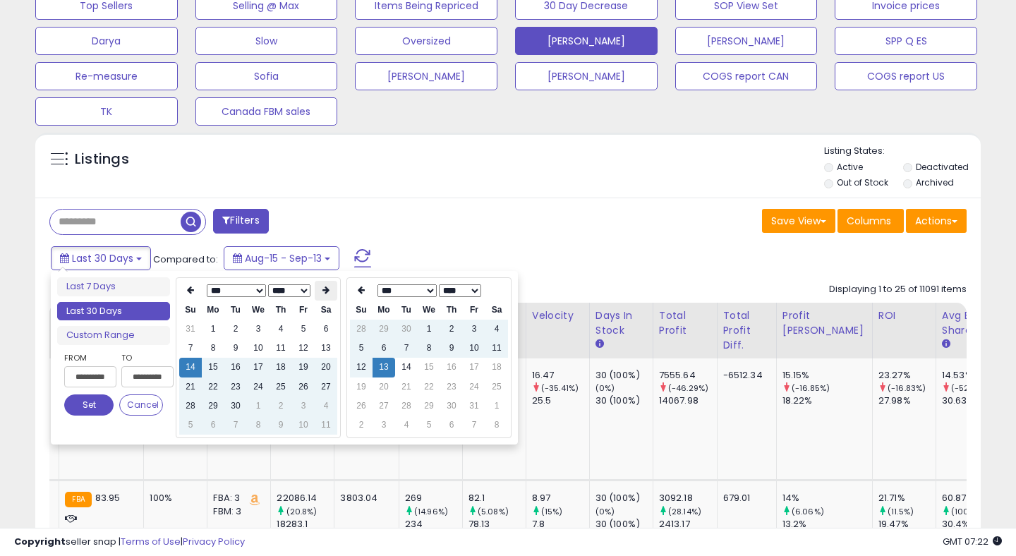
click at [325, 289] on icon at bounding box center [325, 290] width 7 height 8
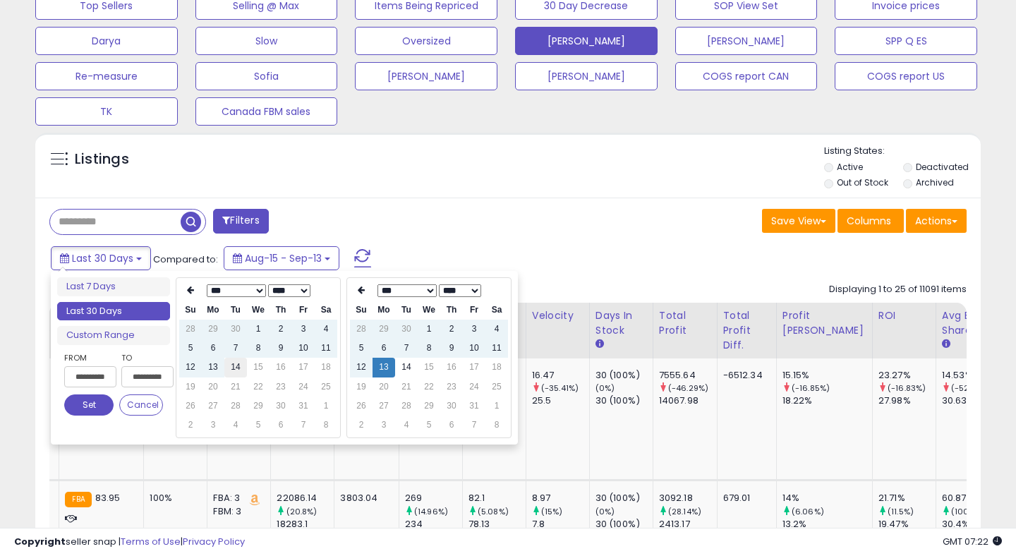
type input "**********"
click at [229, 372] on td "14" at bounding box center [235, 367] width 23 height 19
type input "**********"
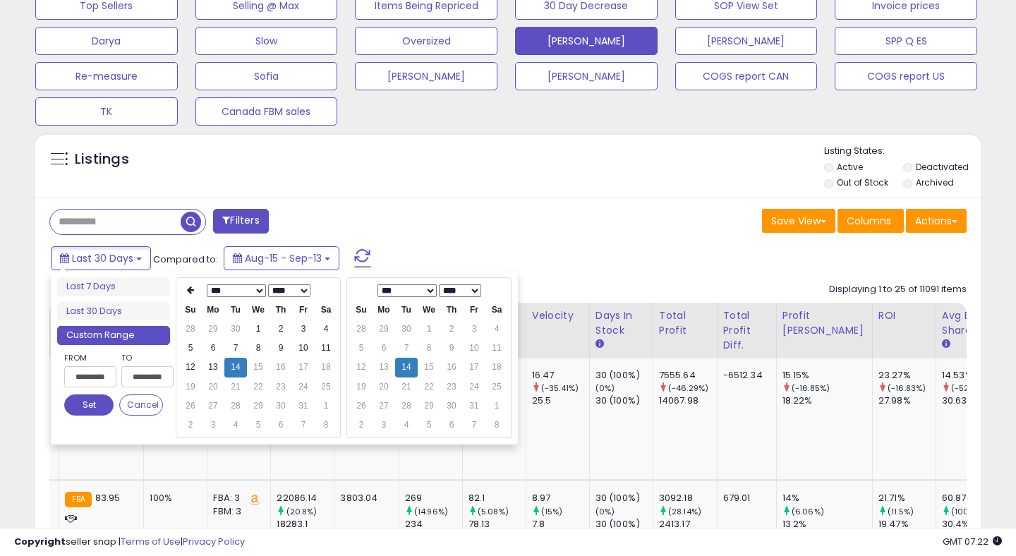
type input "**********"
click at [89, 408] on button "Set" at bounding box center [88, 404] width 49 height 21
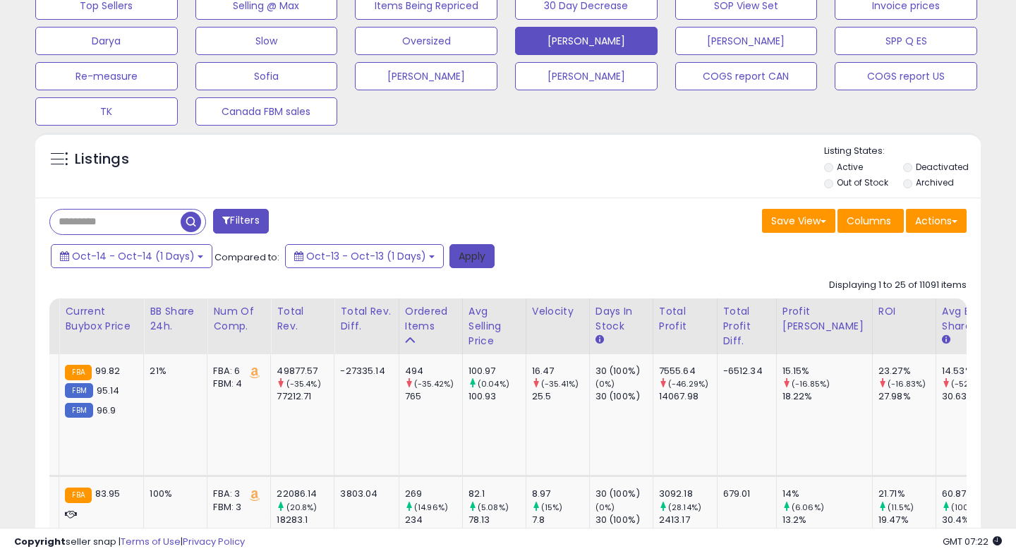
click at [474, 260] on button "Apply" at bounding box center [471, 256] width 45 height 24
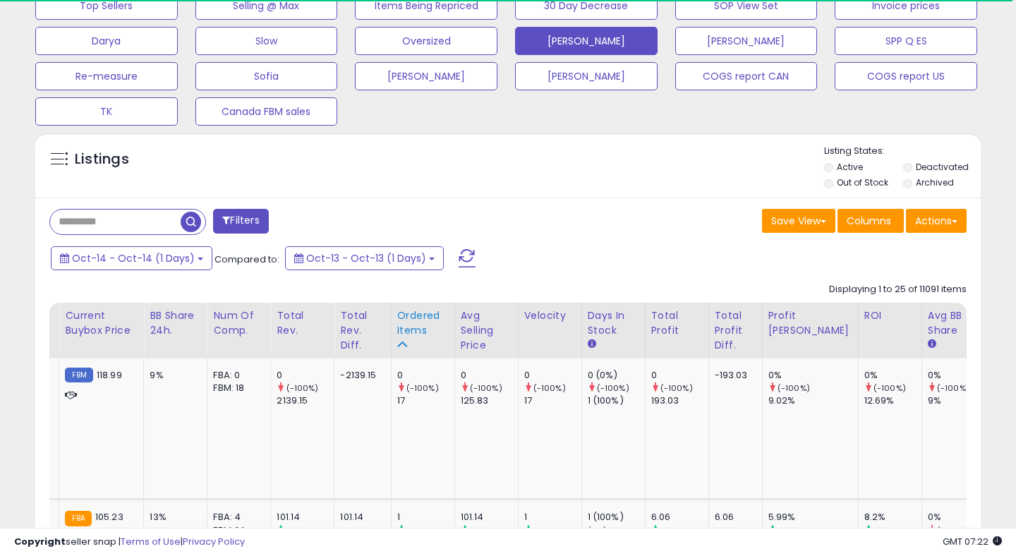
click at [397, 319] on div "Ordered Items" at bounding box center [422, 323] width 51 height 30
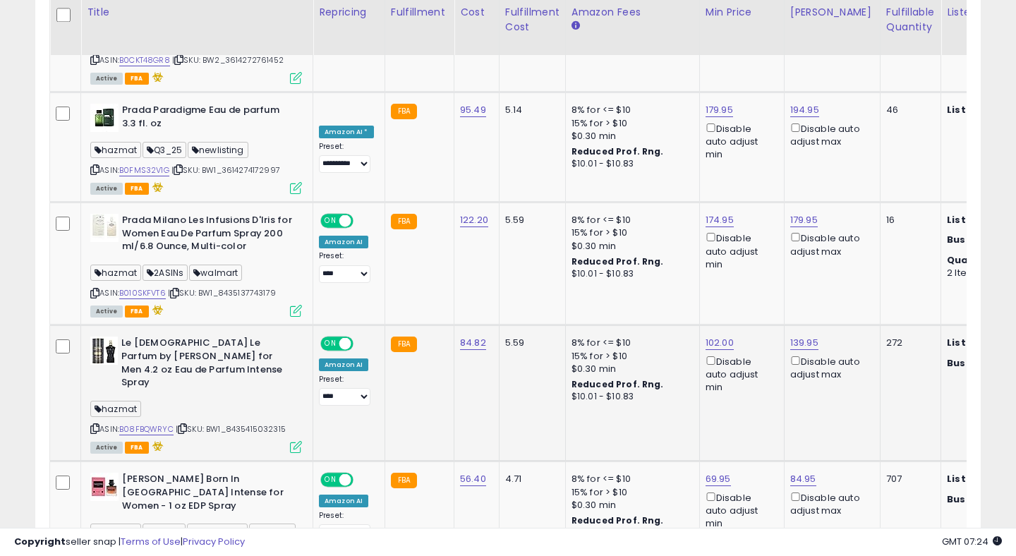
drag, startPoint x: 231, startPoint y: 352, endPoint x: 296, endPoint y: 350, distance: 64.2
click at [296, 350] on div "ASIN: B08FBQWRYC | SKU: BW1_8435415032315 Active FBA" at bounding box center [196, 393] width 212 height 115
copy span "8435415032315"
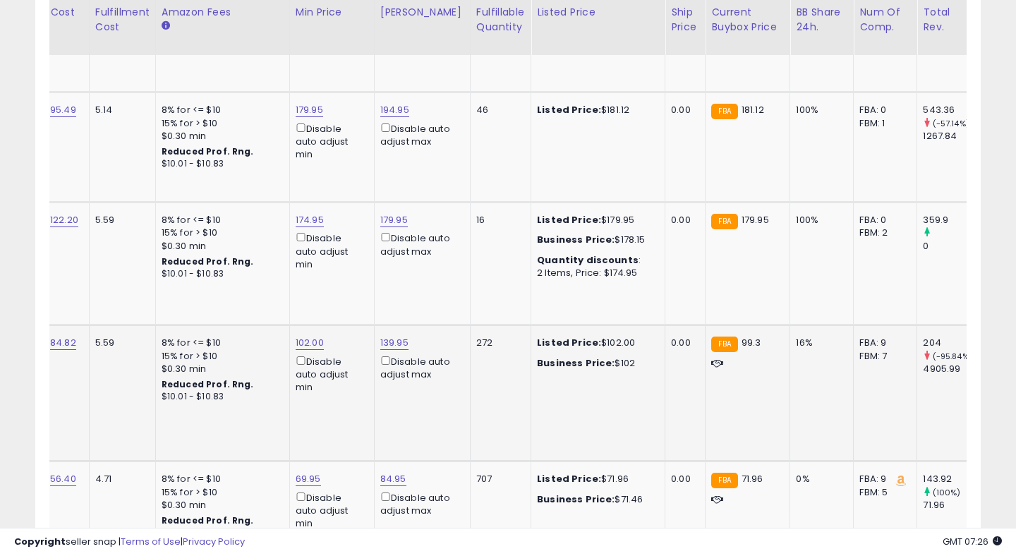
scroll to position [0, 413]
